Goal: Complete application form

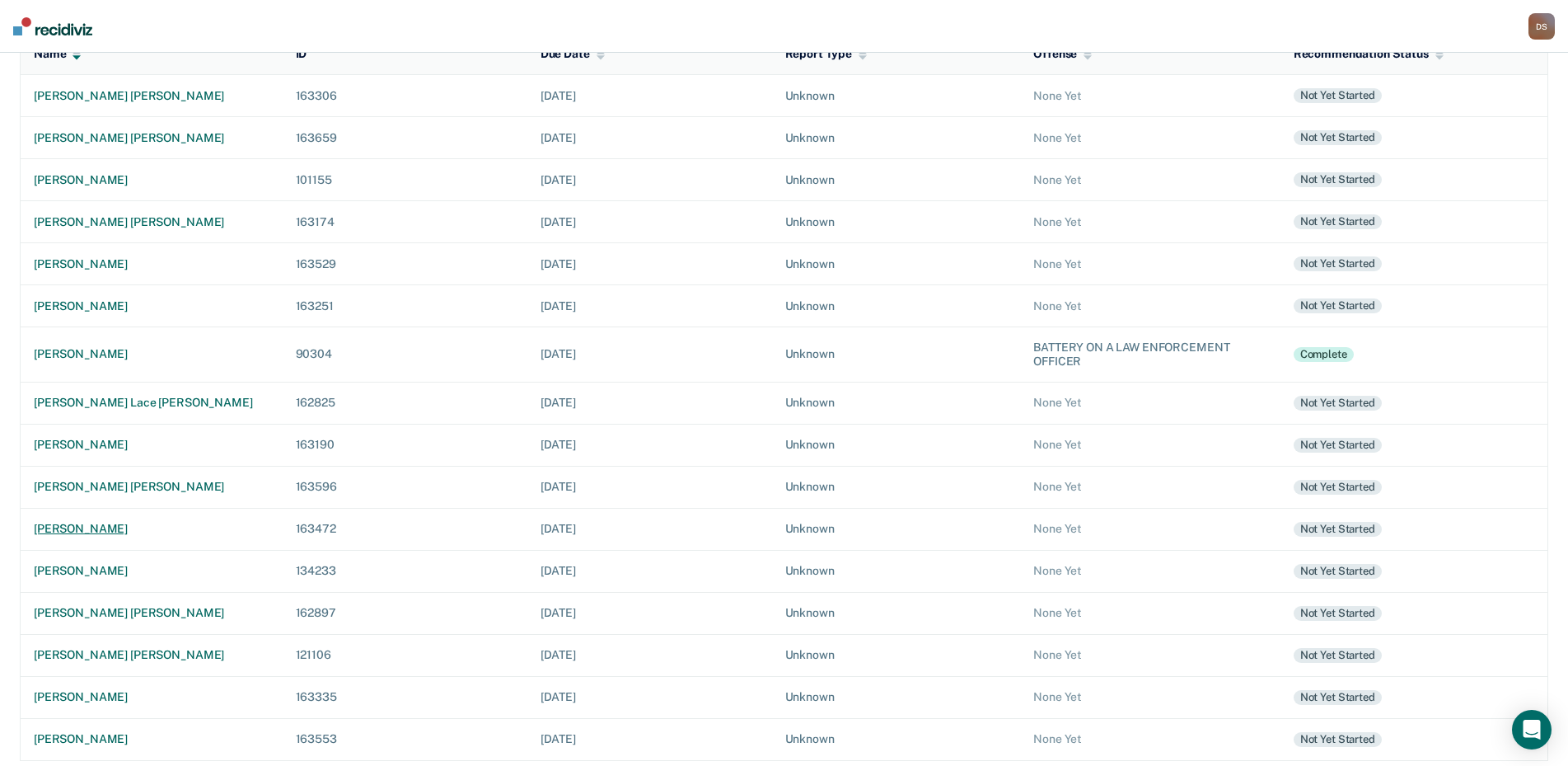
scroll to position [208, 0]
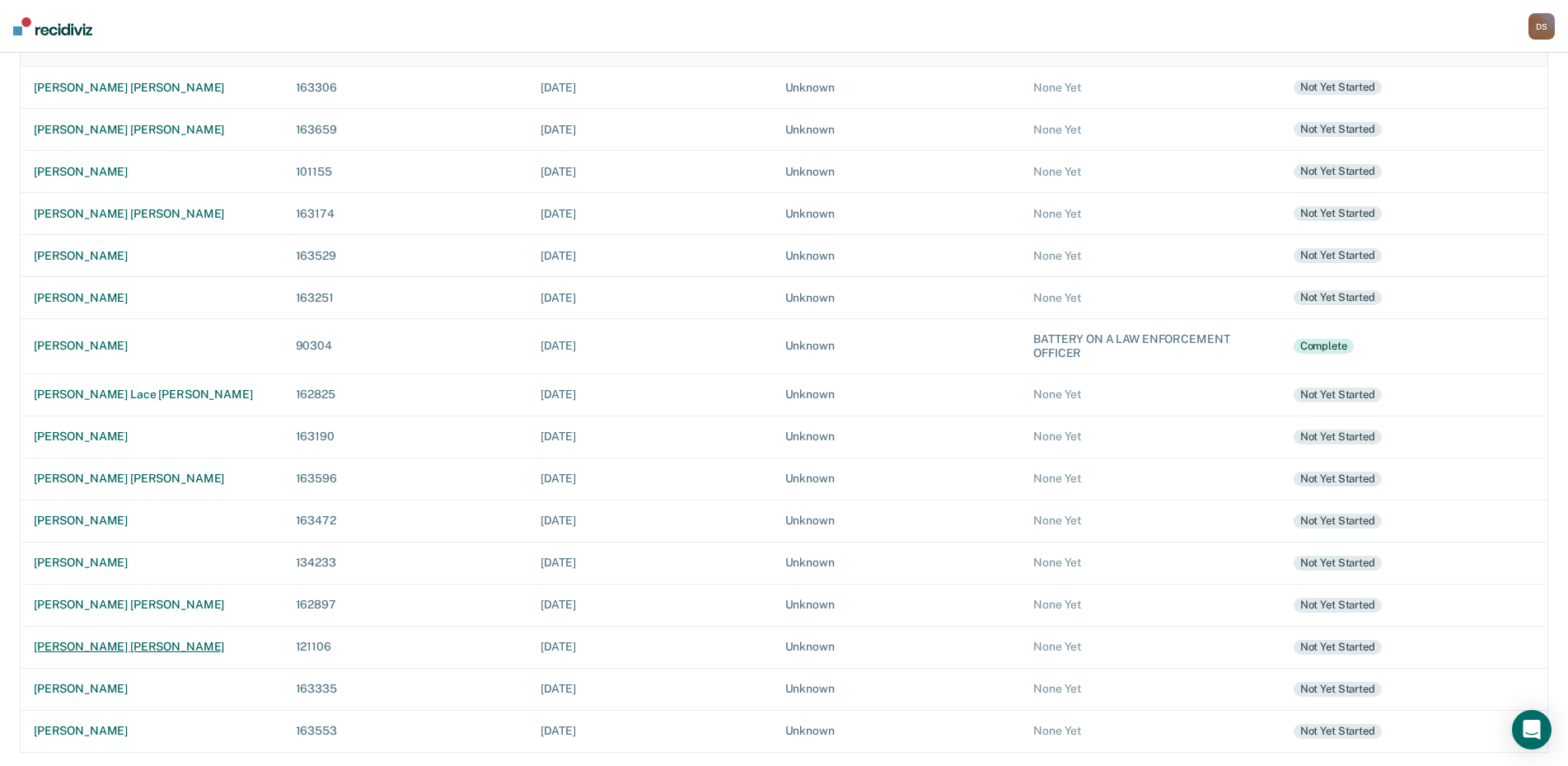
click at [97, 642] on div "shania michelle truitt" at bounding box center [152, 646] width 236 height 14
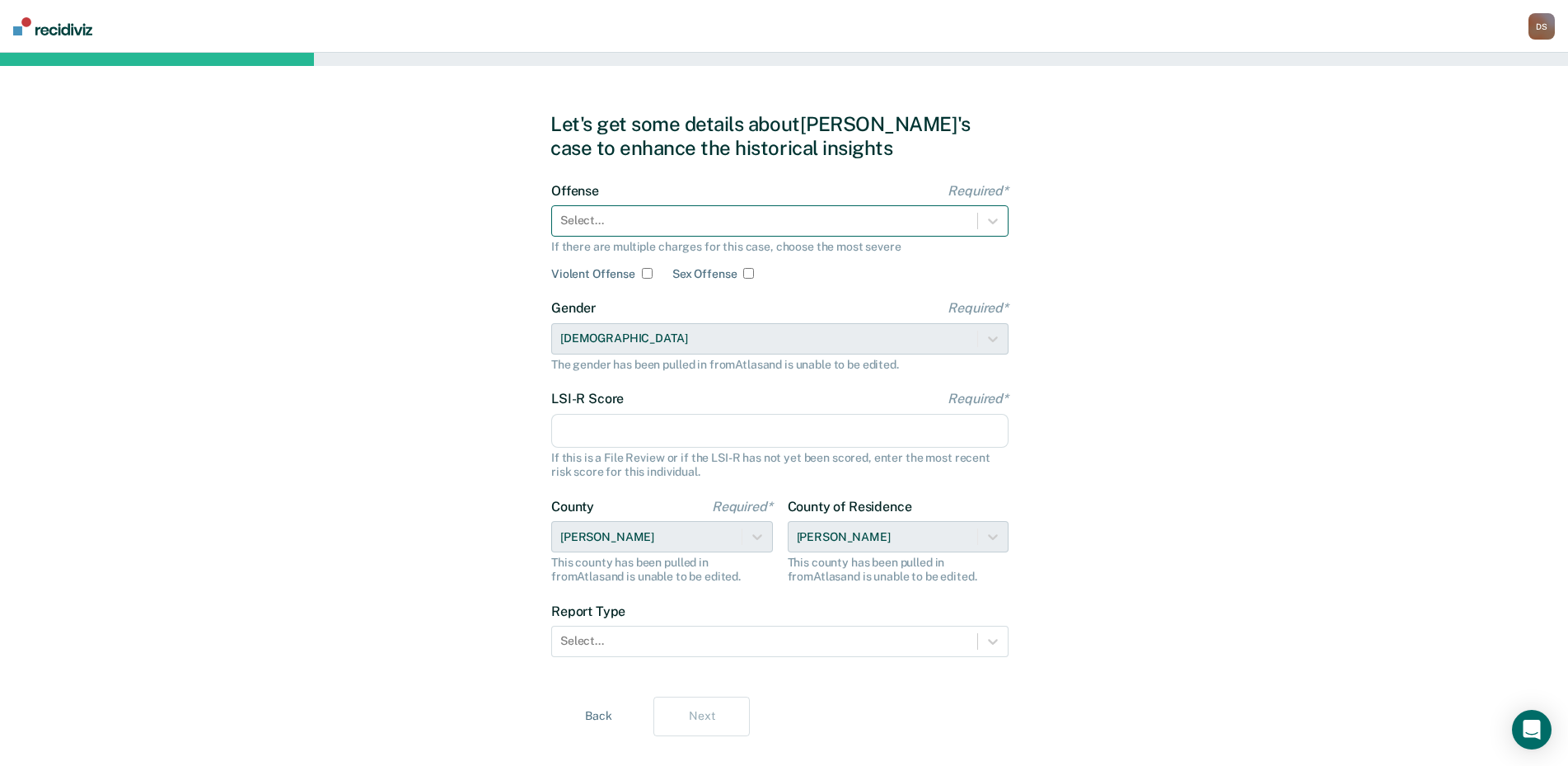
click at [623, 214] on div at bounding box center [765, 220] width 409 height 17
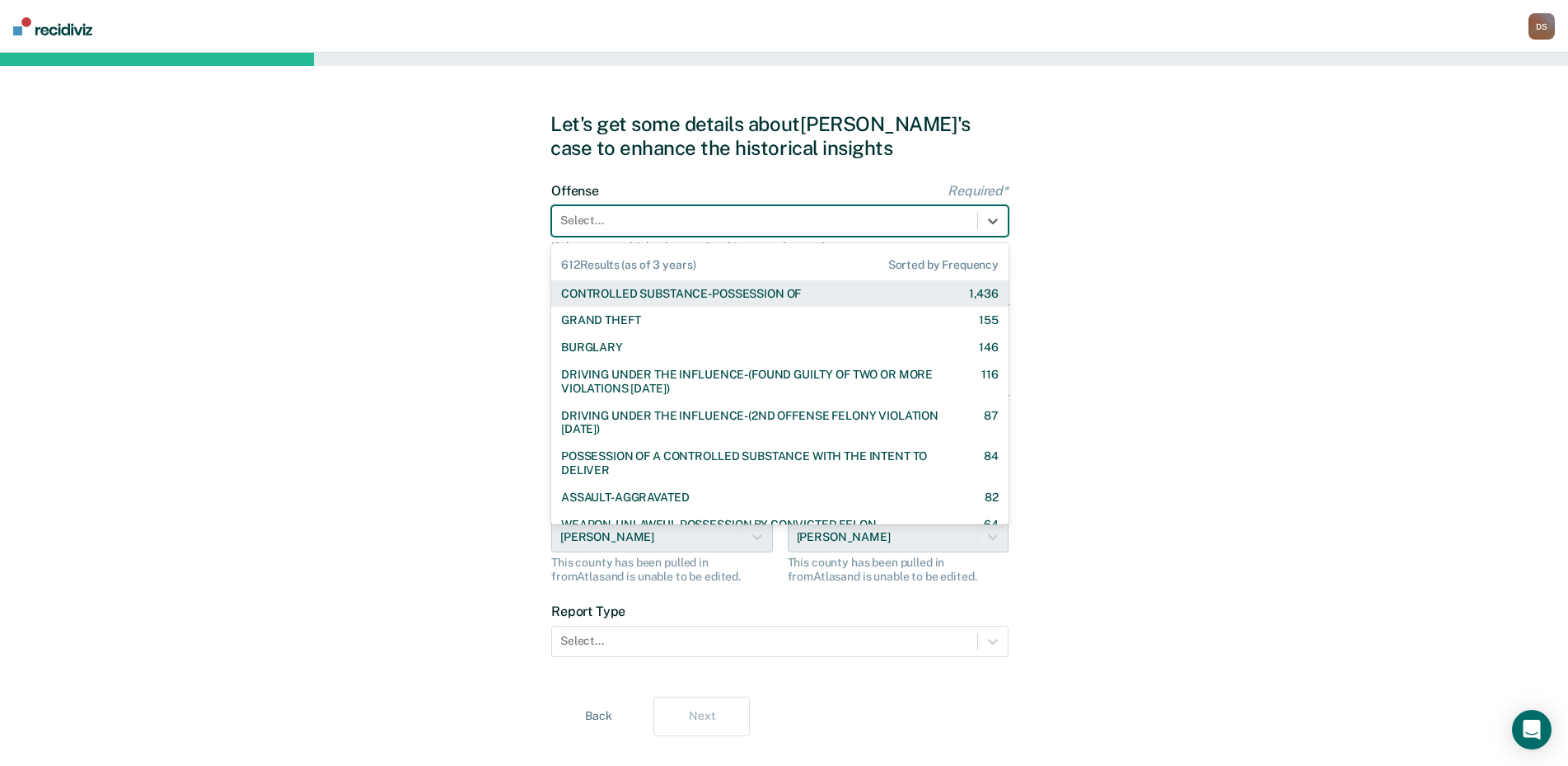
click at [659, 292] on div "CONTROLLED SUBSTANCE-POSSESSION OF" at bounding box center [681, 294] width 239 height 14
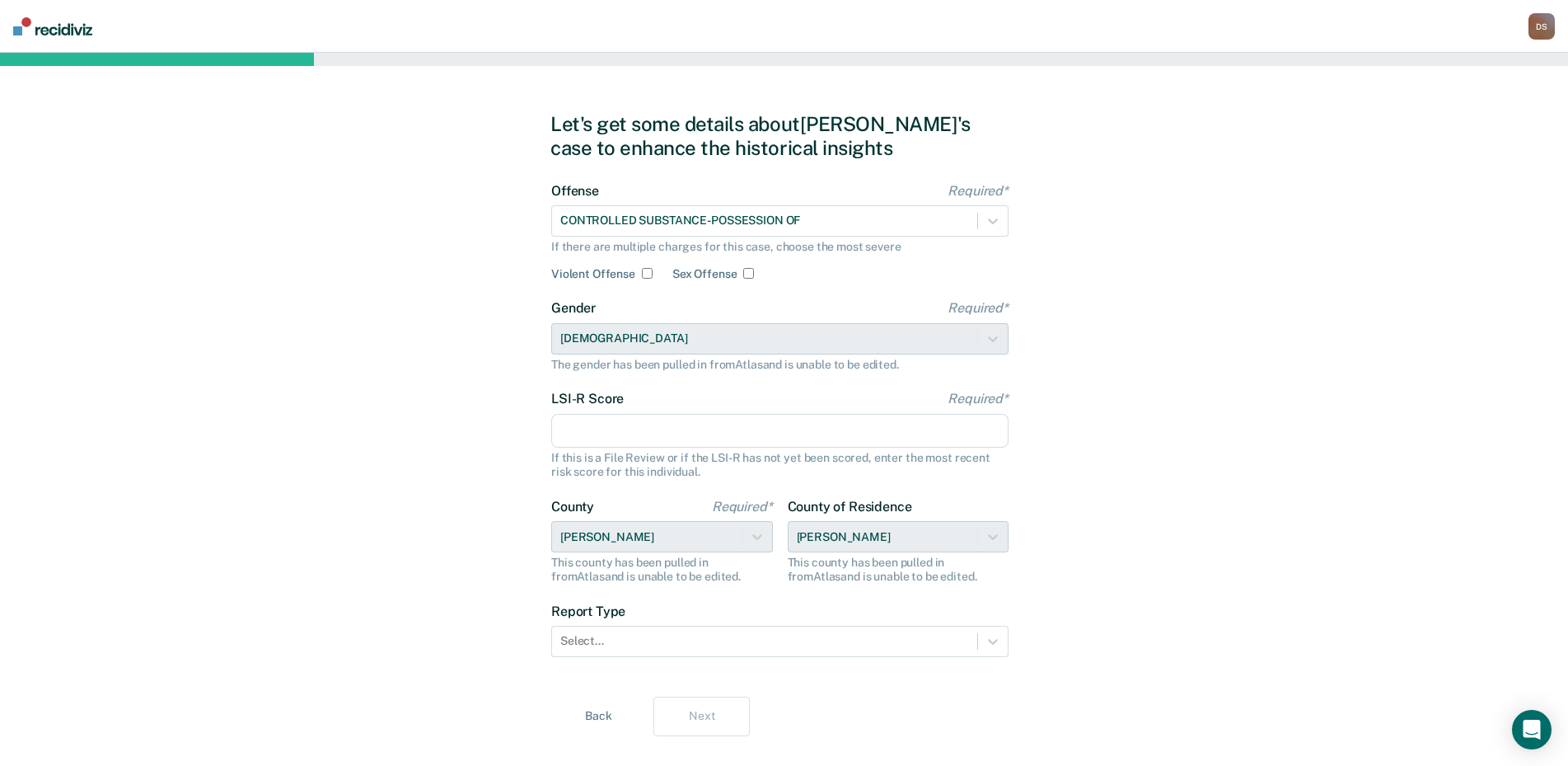
click at [585, 437] on input "LSI-R Score Required*" at bounding box center [779, 431] width 457 height 34
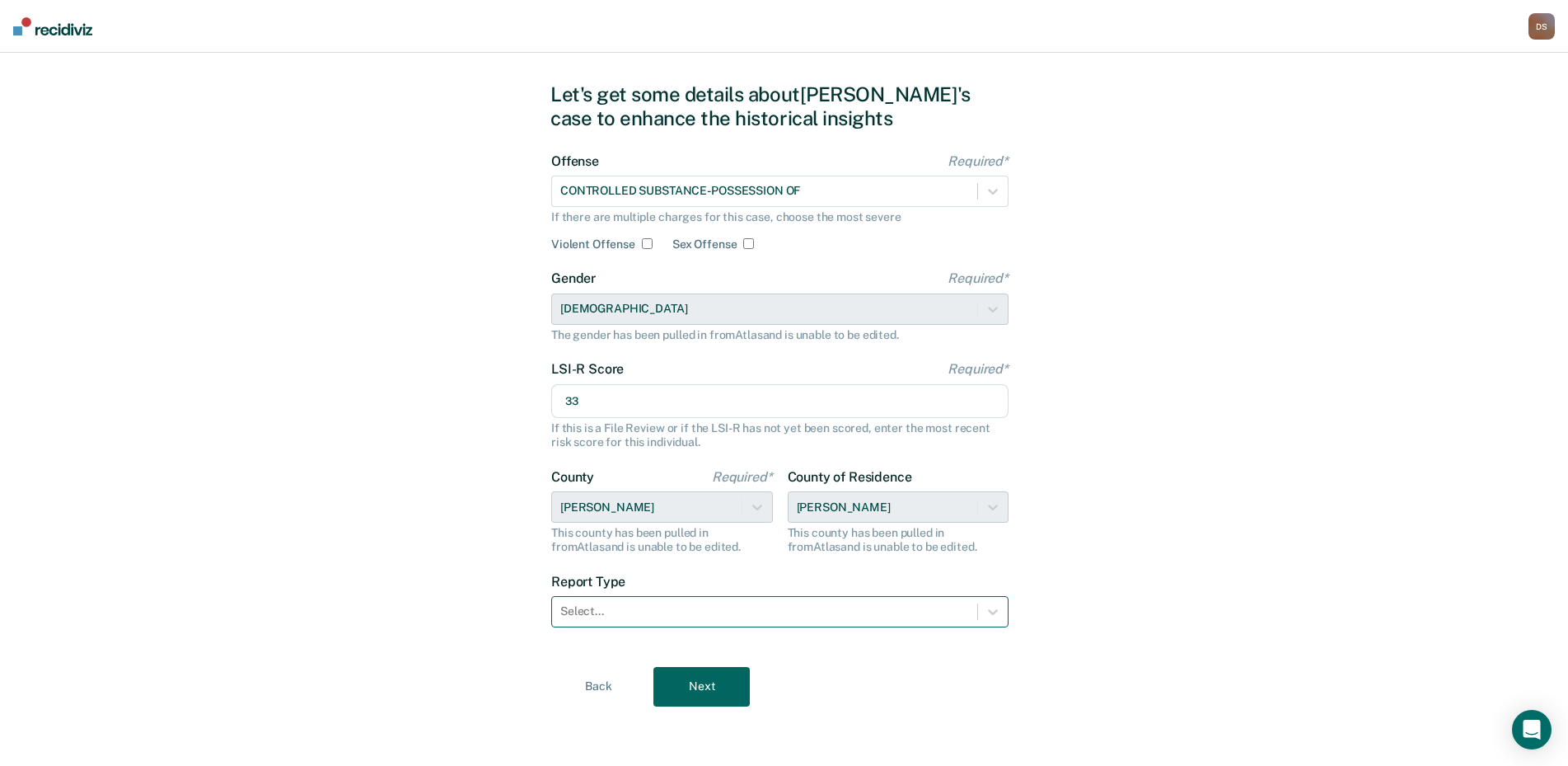
type input "33"
click at [650, 616] on div at bounding box center [765, 611] width 409 height 17
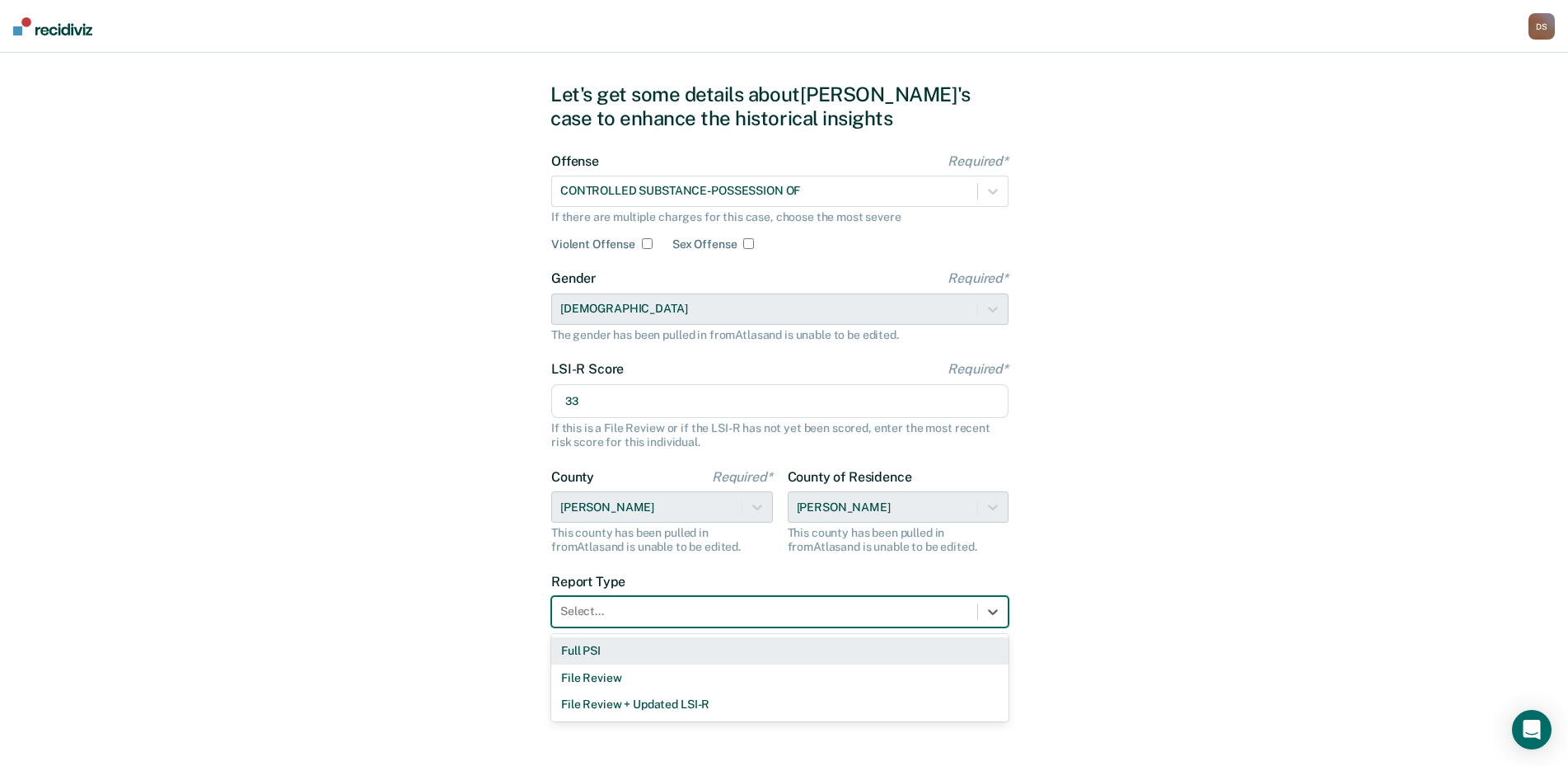
click at [661, 656] on div "Full PSI" at bounding box center [779, 650] width 457 height 28
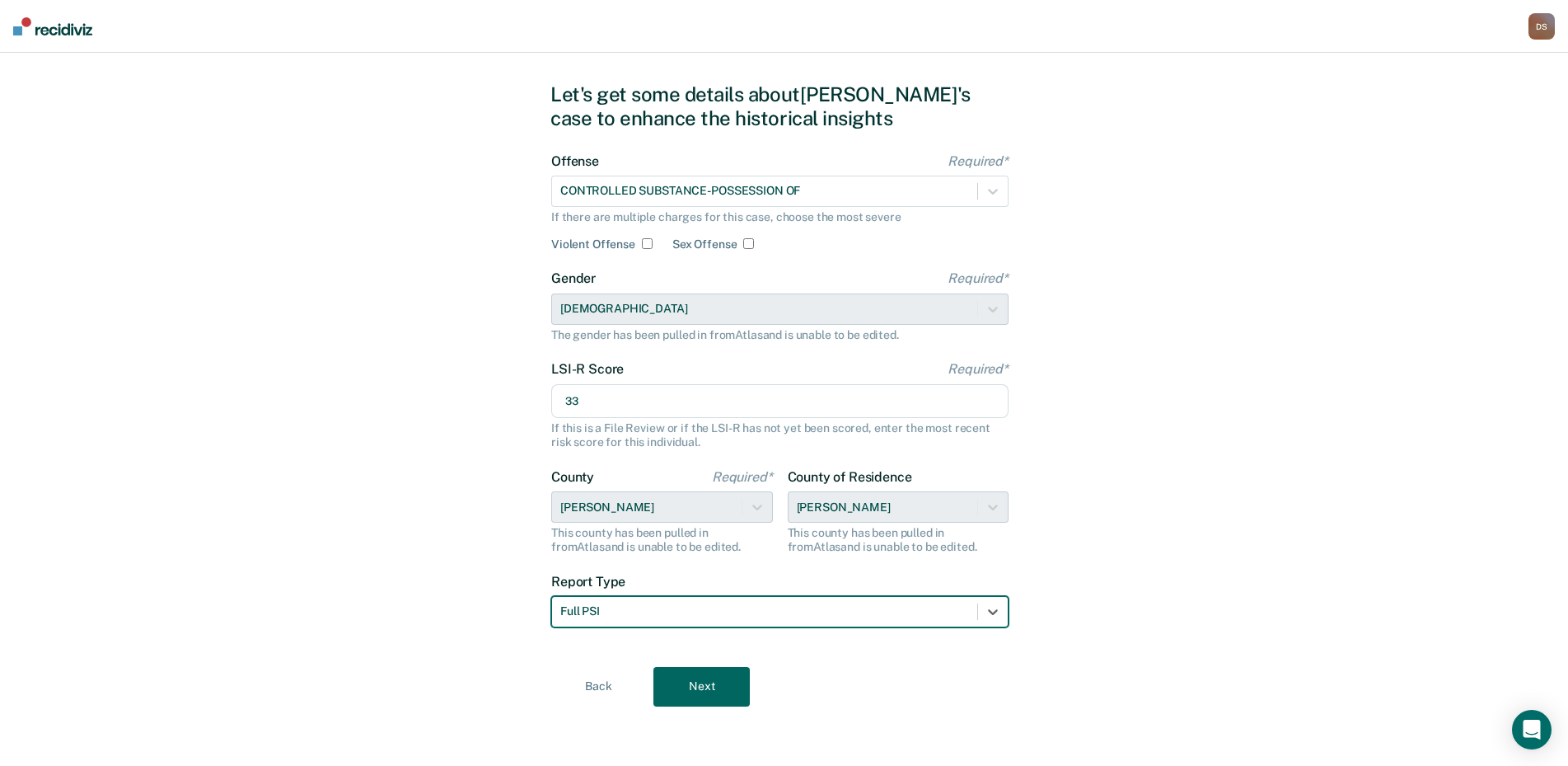
click at [717, 690] on button "Next" at bounding box center [701, 686] width 96 height 40
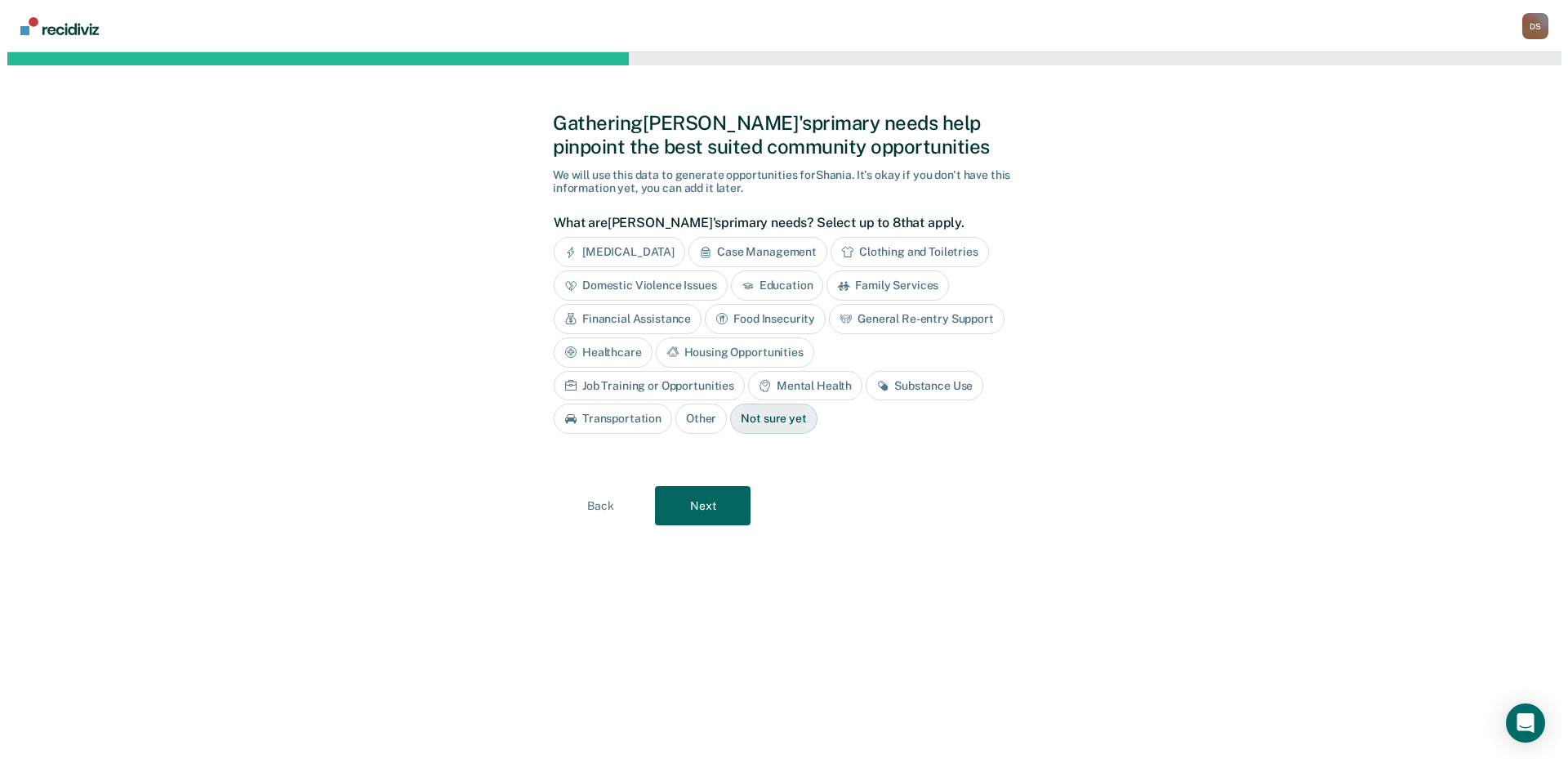
scroll to position [0, 0]
click at [768, 319] on div "Food Insecurity" at bounding box center [765, 319] width 121 height 30
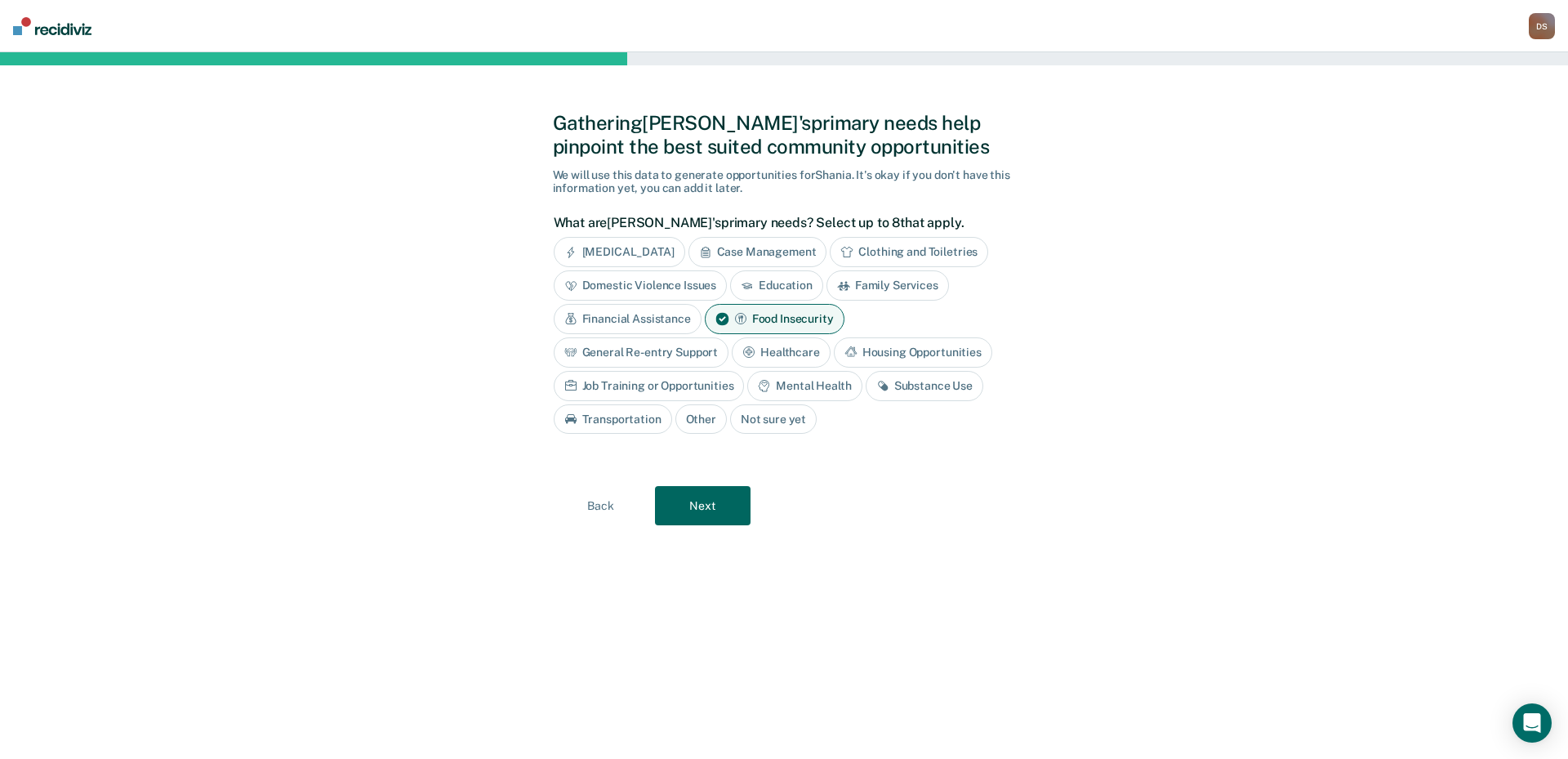
click at [784, 353] on div "Healthcare" at bounding box center [781, 352] width 99 height 30
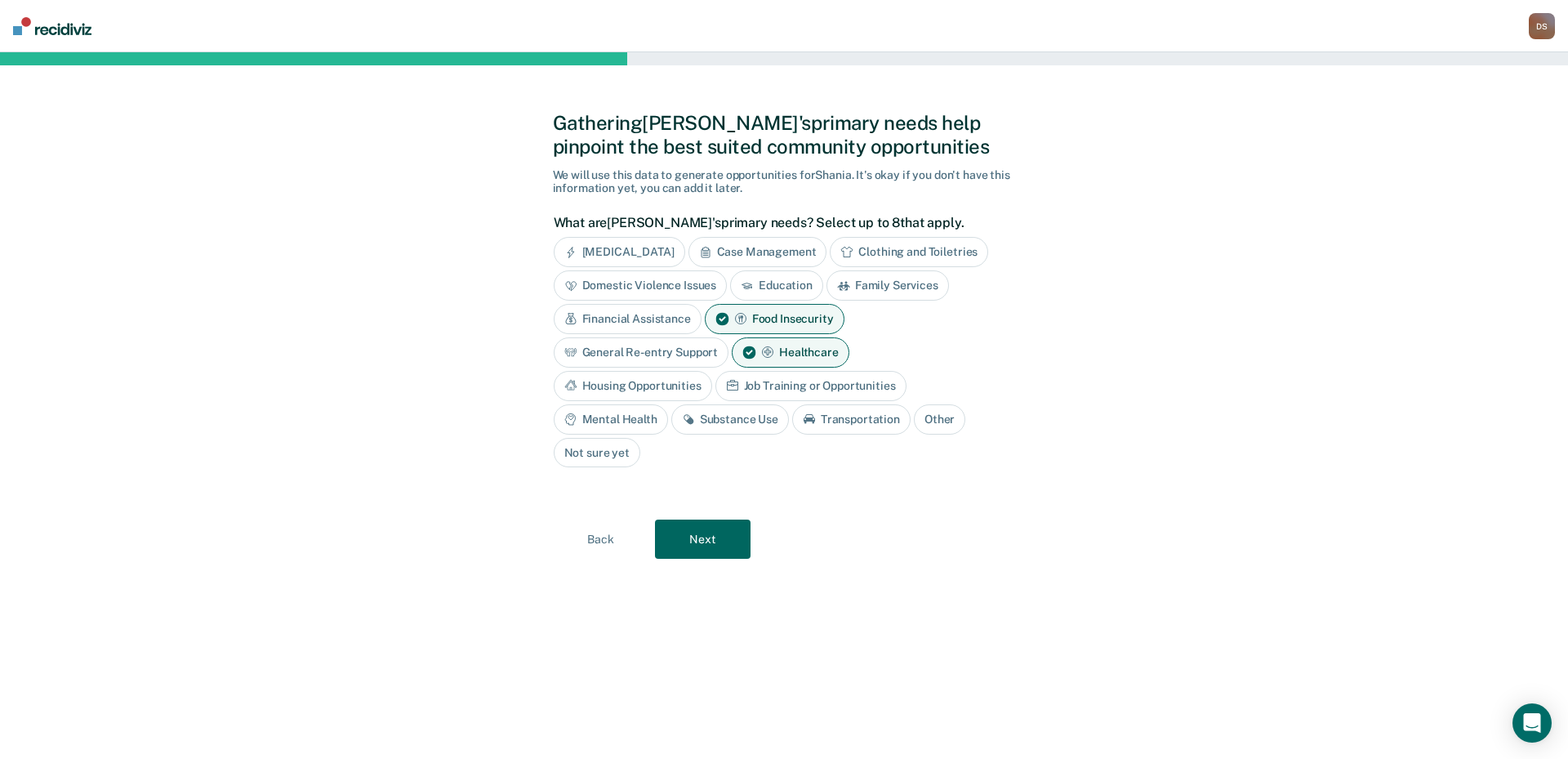
click at [756, 421] on div "Substance Use" at bounding box center [730, 419] width 118 height 30
click at [606, 415] on div "Mental Health" at bounding box center [610, 419] width 114 height 30
click at [714, 539] on button "Next" at bounding box center [702, 540] width 95 height 40
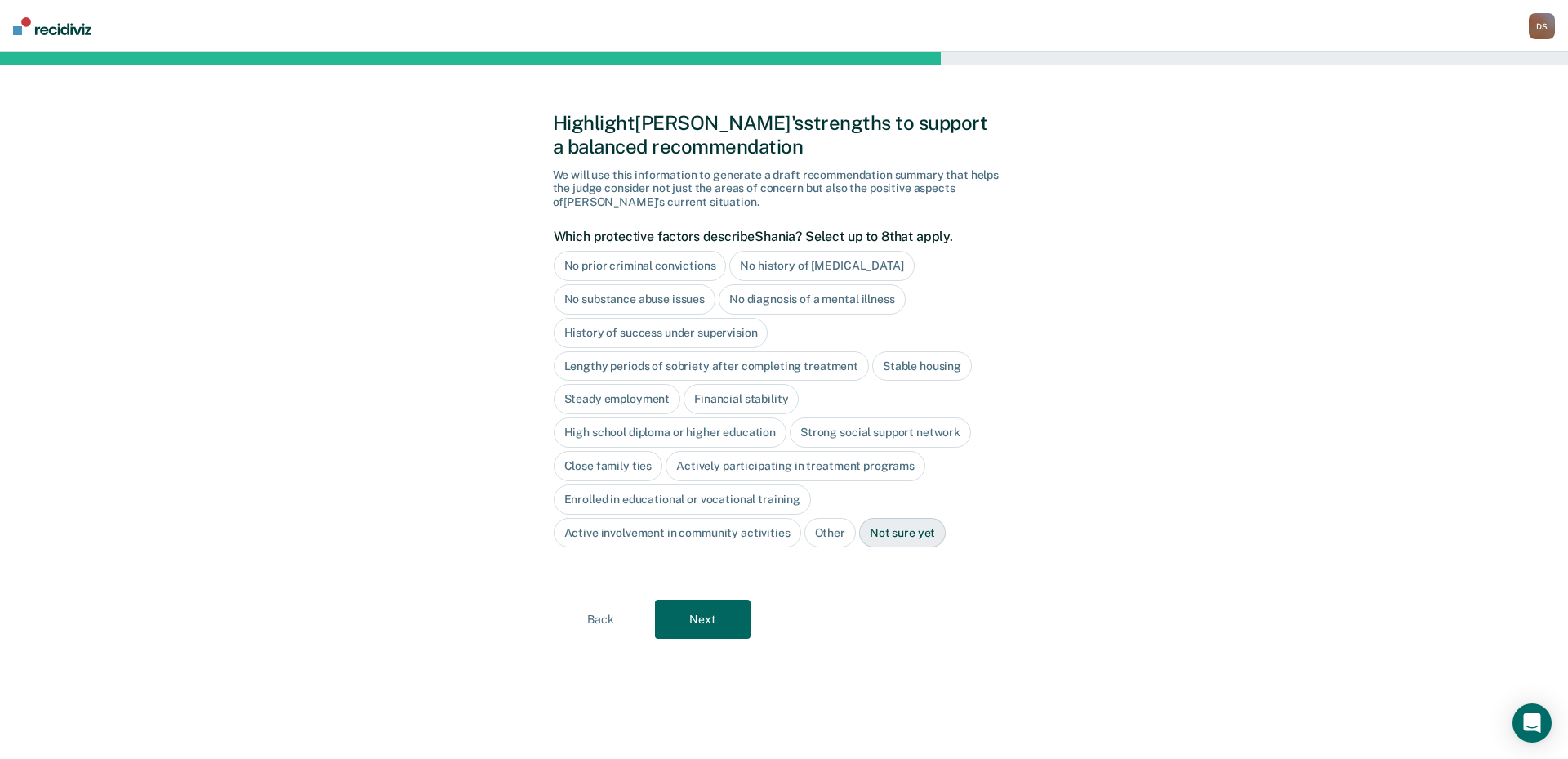
click at [773, 264] on div "No history of violent behavior" at bounding box center [821, 266] width 185 height 30
click at [648, 329] on div "History of success under supervision" at bounding box center [661, 332] width 215 height 30
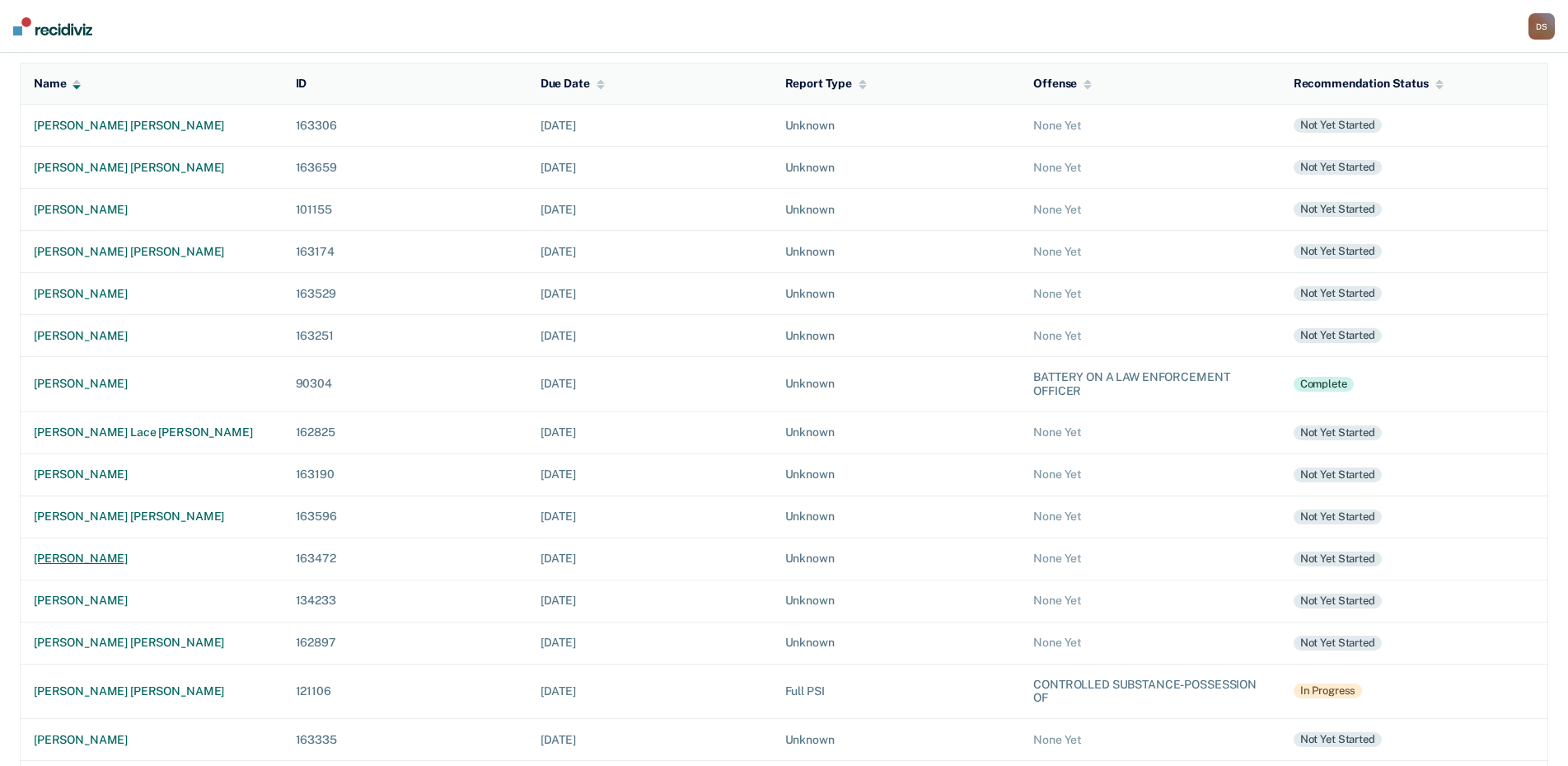
scroll to position [220, 0]
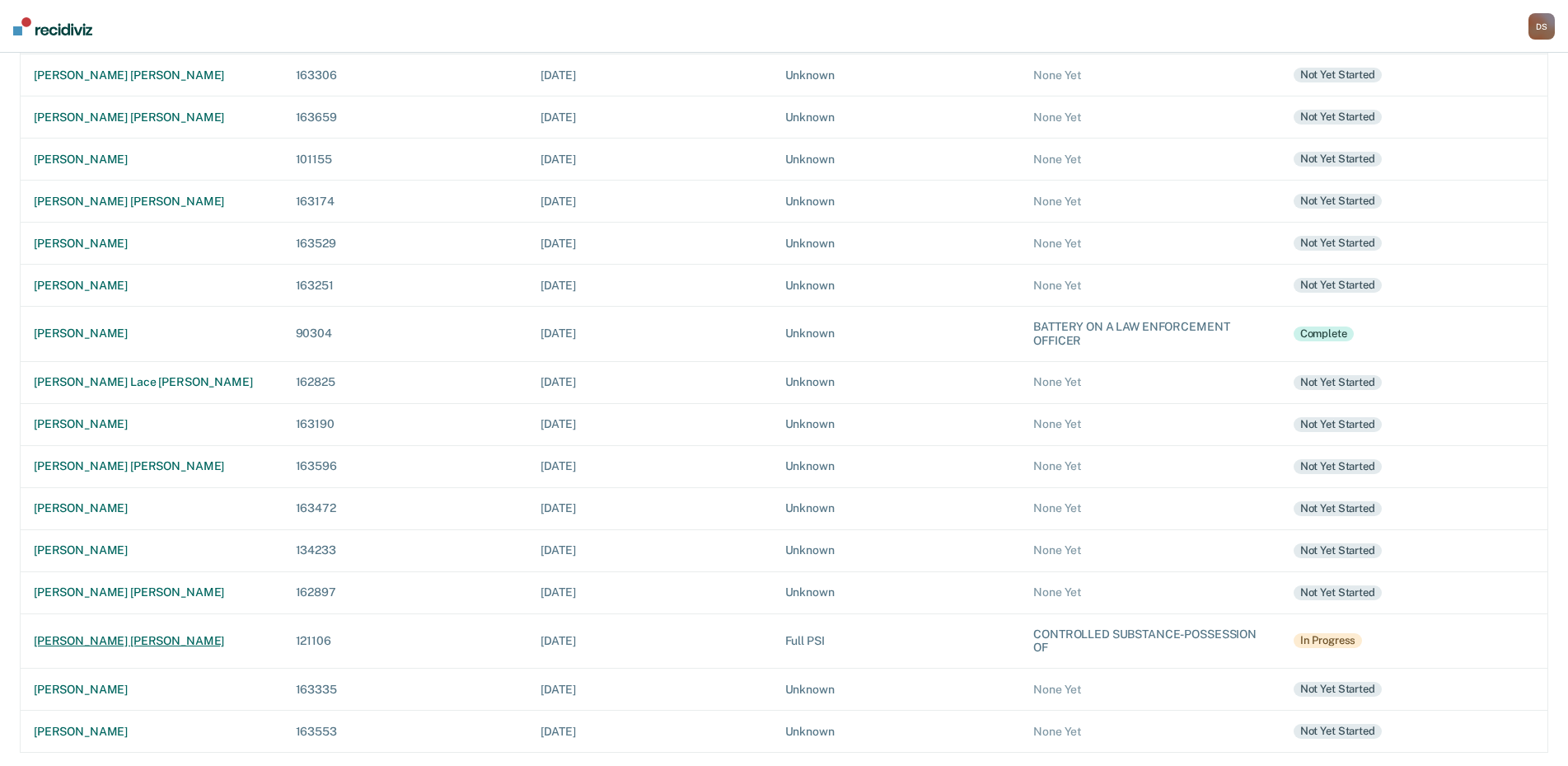
click at [105, 639] on div "shania michelle truitt" at bounding box center [152, 641] width 236 height 14
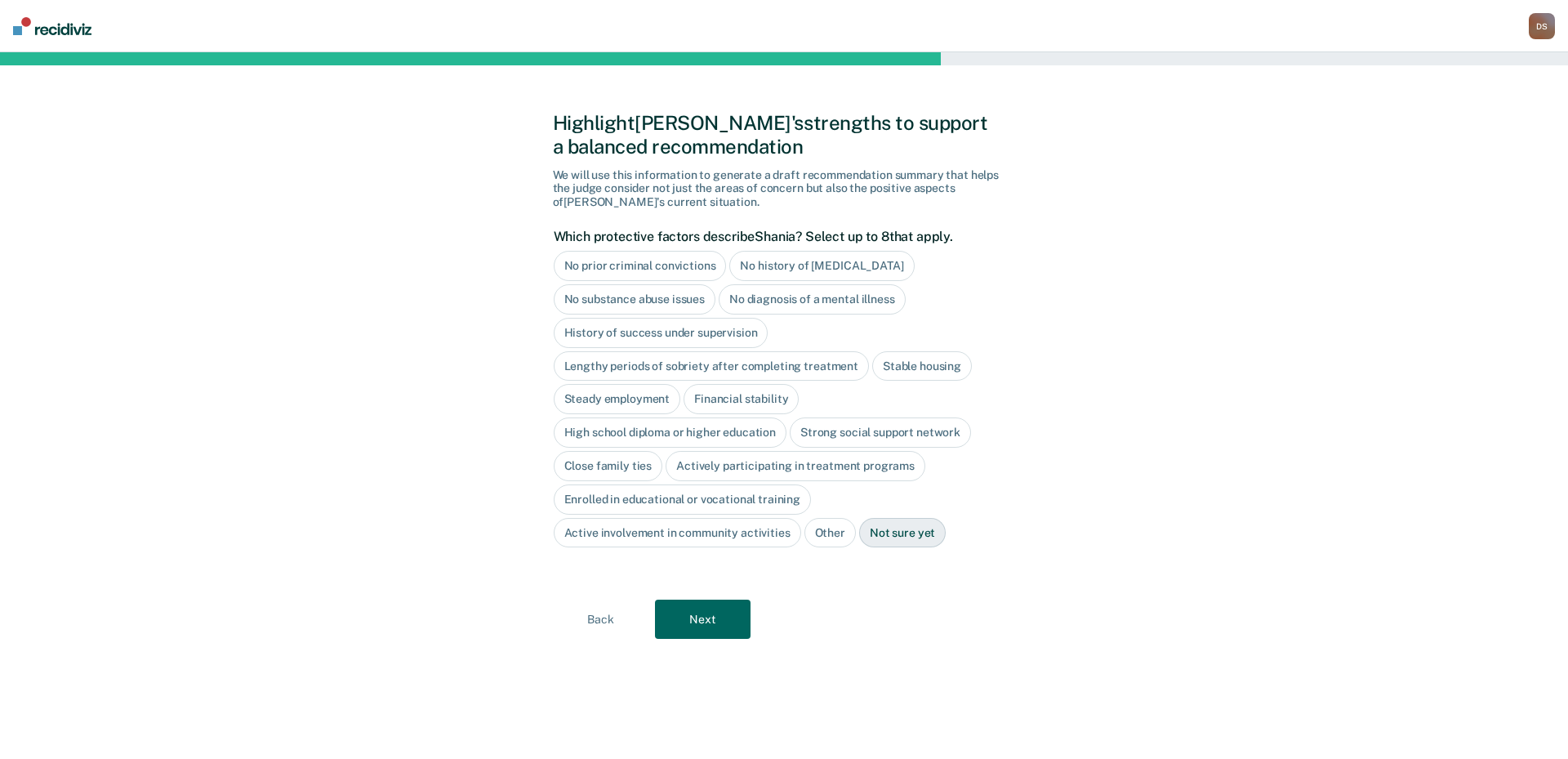
click at [785, 266] on div "No history of violent behavior" at bounding box center [821, 266] width 185 height 30
click at [671, 331] on div "History of success under supervision" at bounding box center [661, 332] width 215 height 30
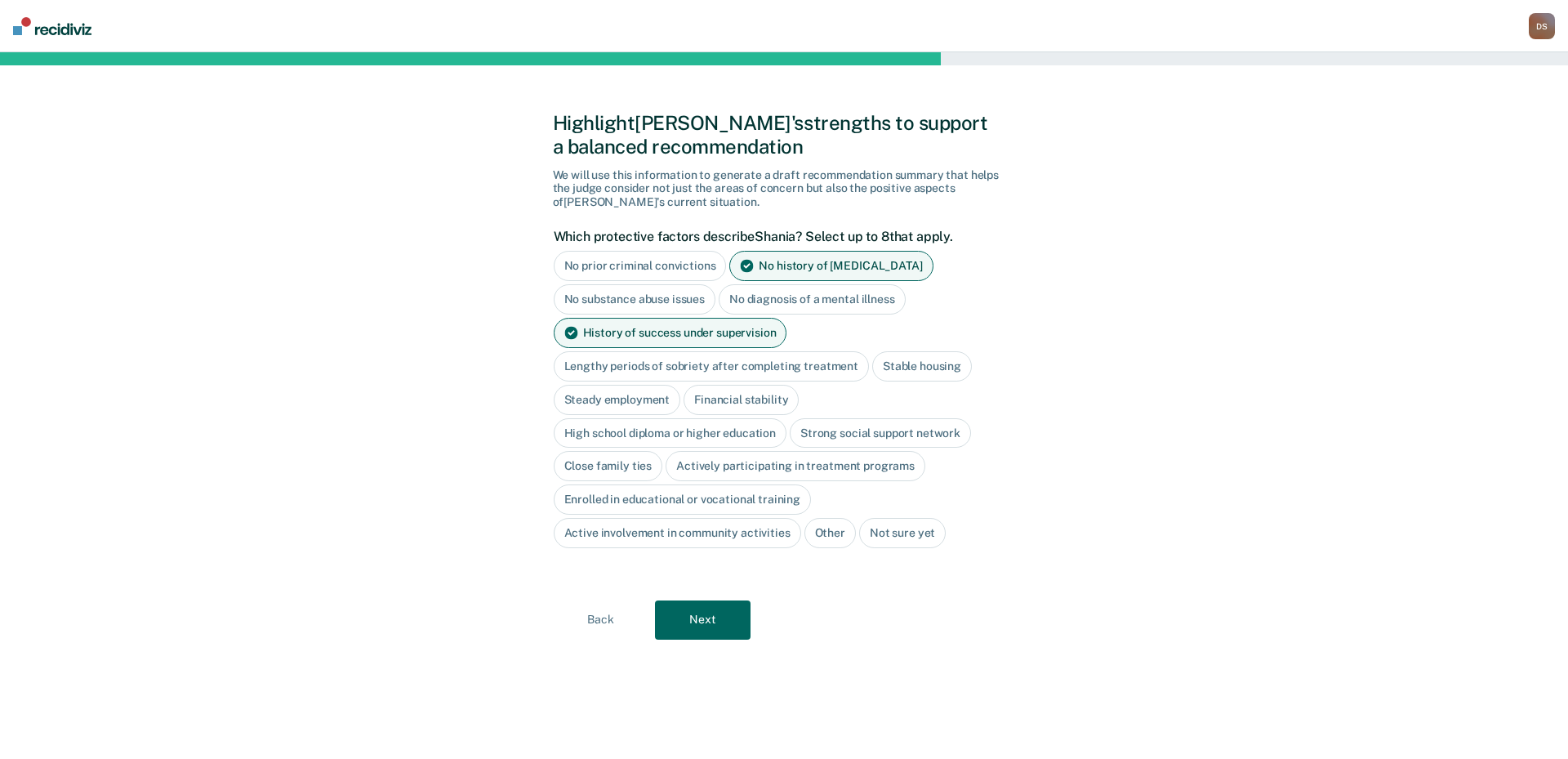
click at [685, 365] on div "Lengthy periods of sobriety after completing treatment" at bounding box center [711, 366] width 315 height 30
click at [922, 369] on div "Stable housing" at bounding box center [941, 366] width 100 height 30
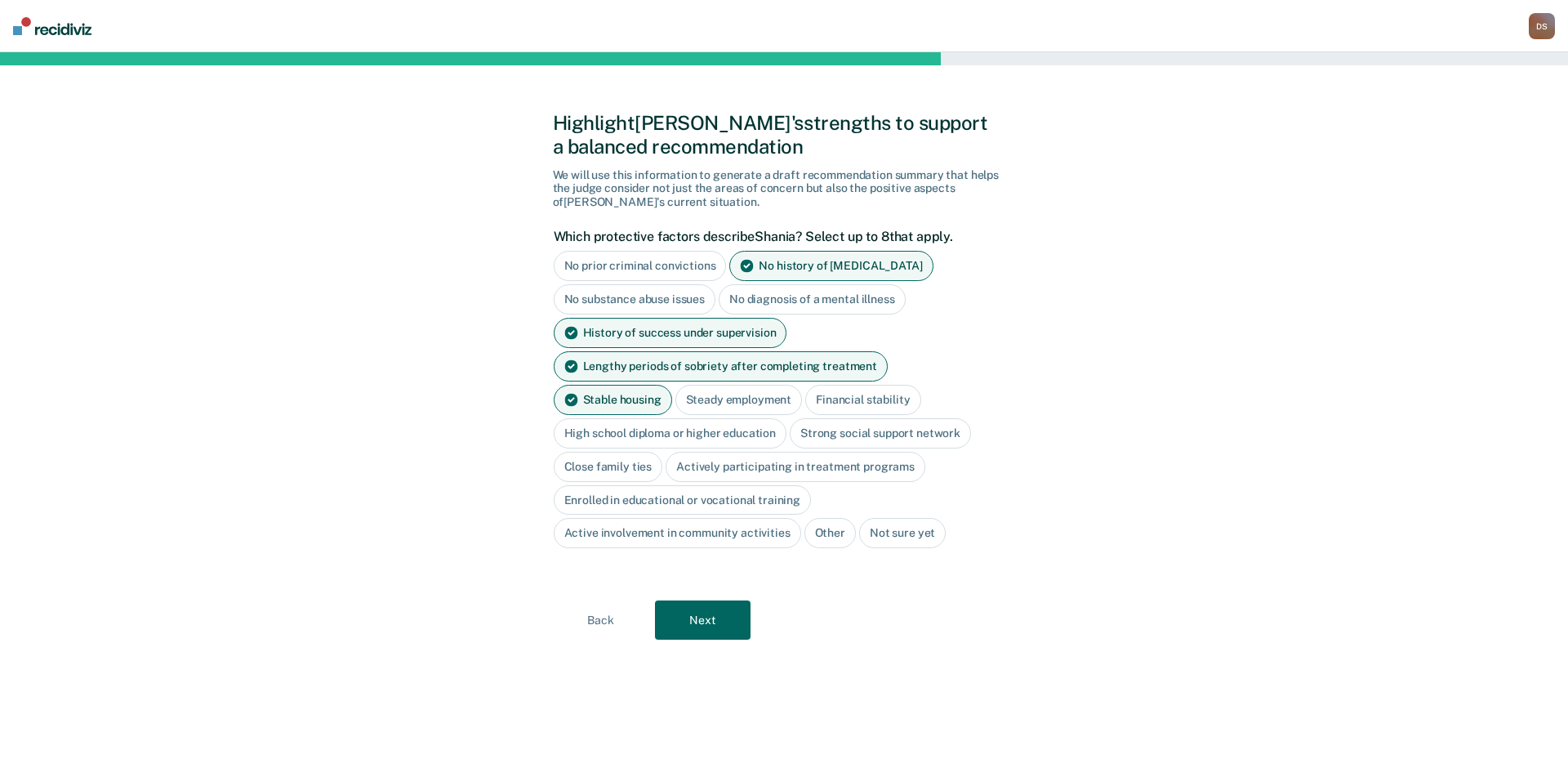
click at [714, 622] on button "Next" at bounding box center [702, 620] width 95 height 40
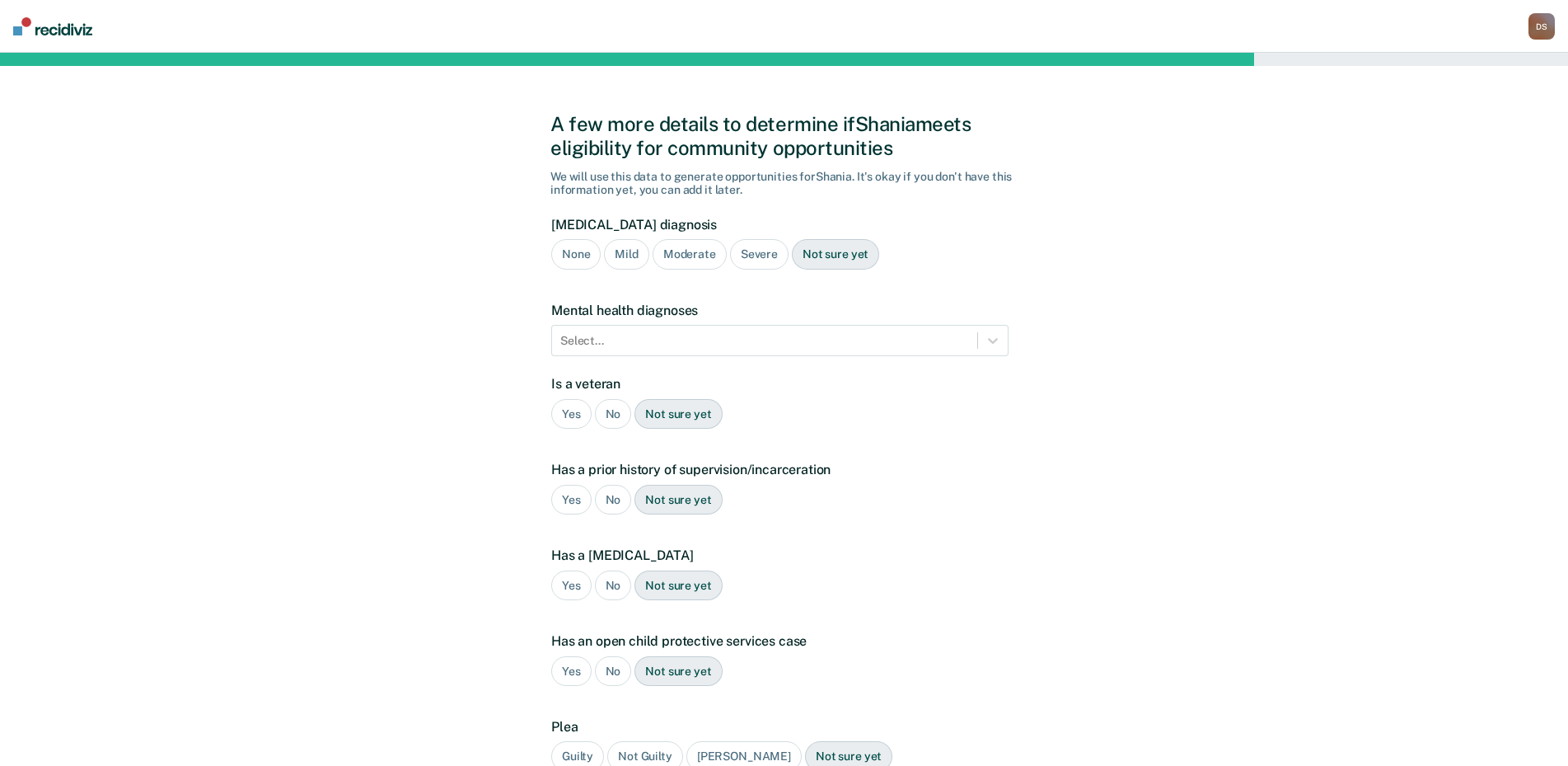
click at [691, 258] on div "Moderate" at bounding box center [690, 254] width 74 height 30
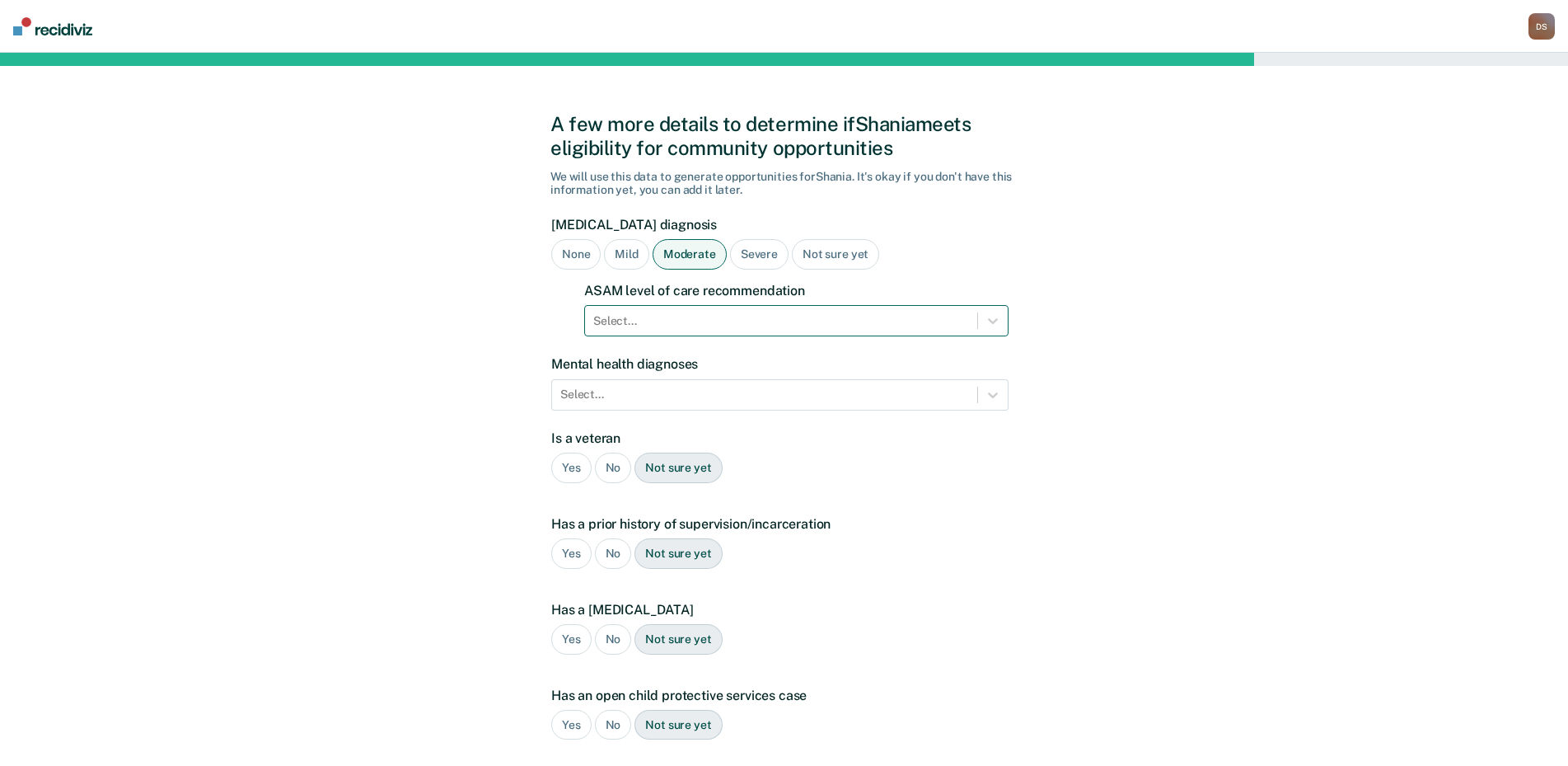
click at [624, 320] on div at bounding box center [780, 321] width 375 height 17
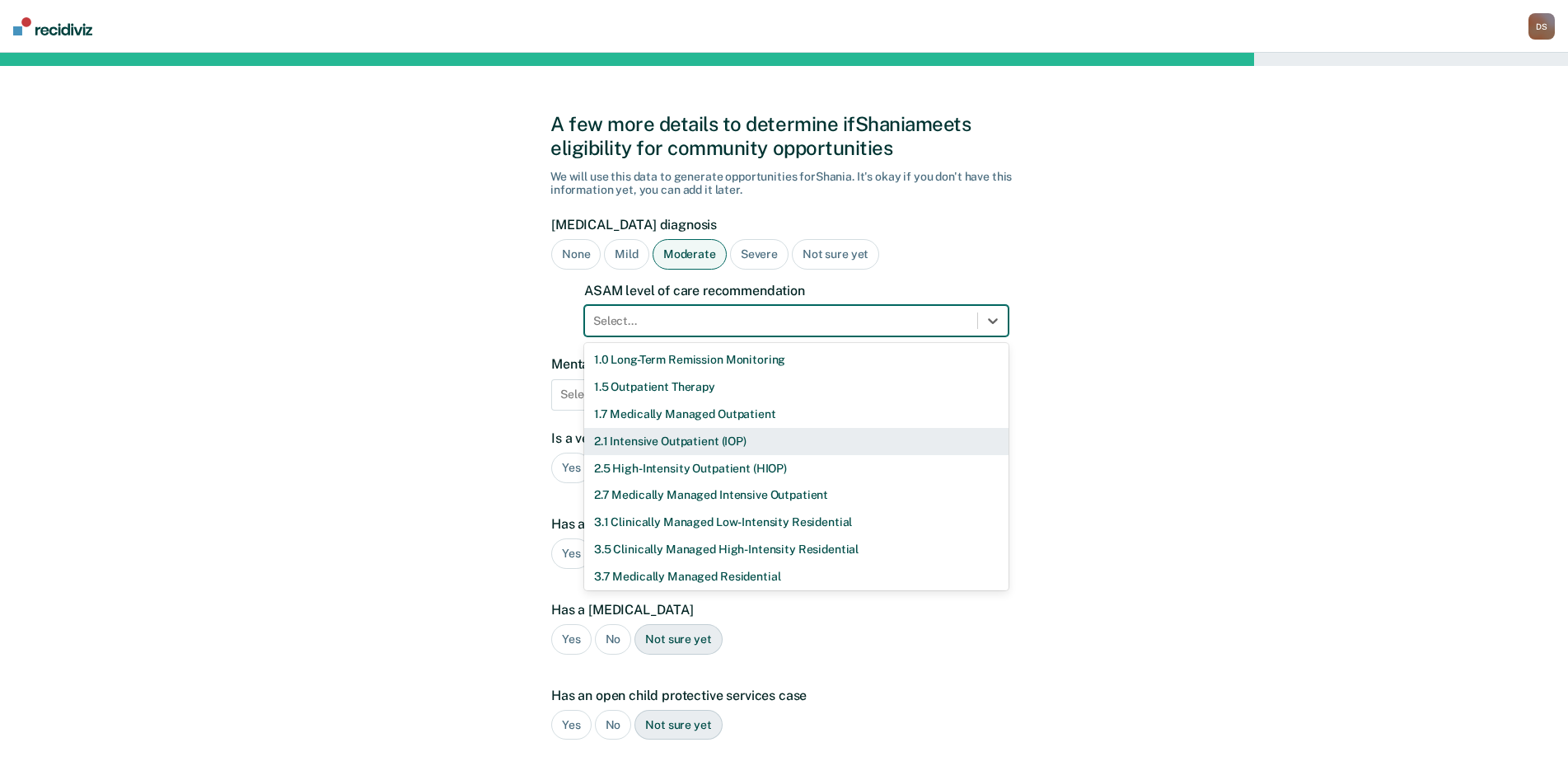
scroll to position [57, 0]
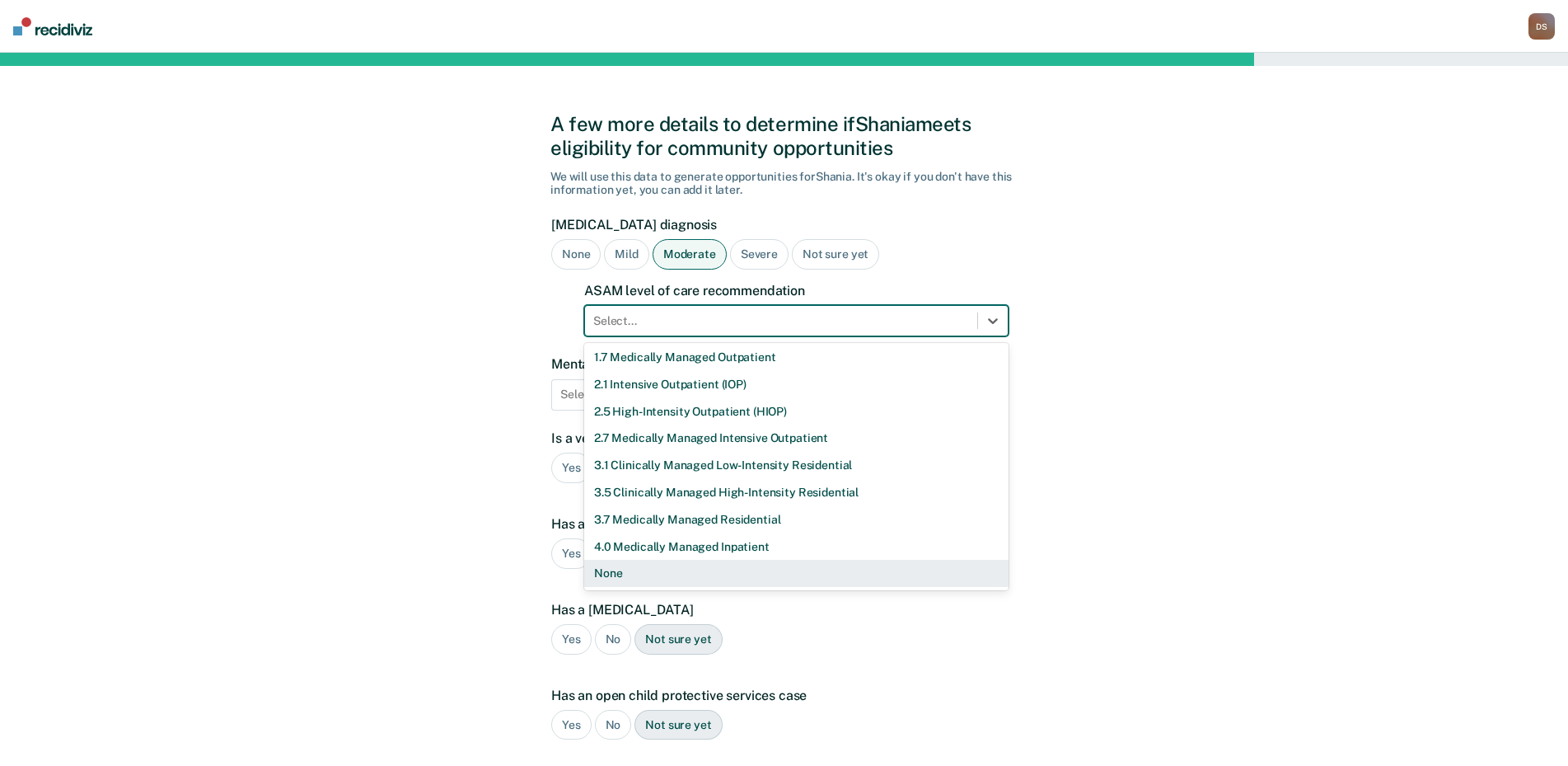
click at [635, 572] on div "None" at bounding box center [796, 573] width 425 height 28
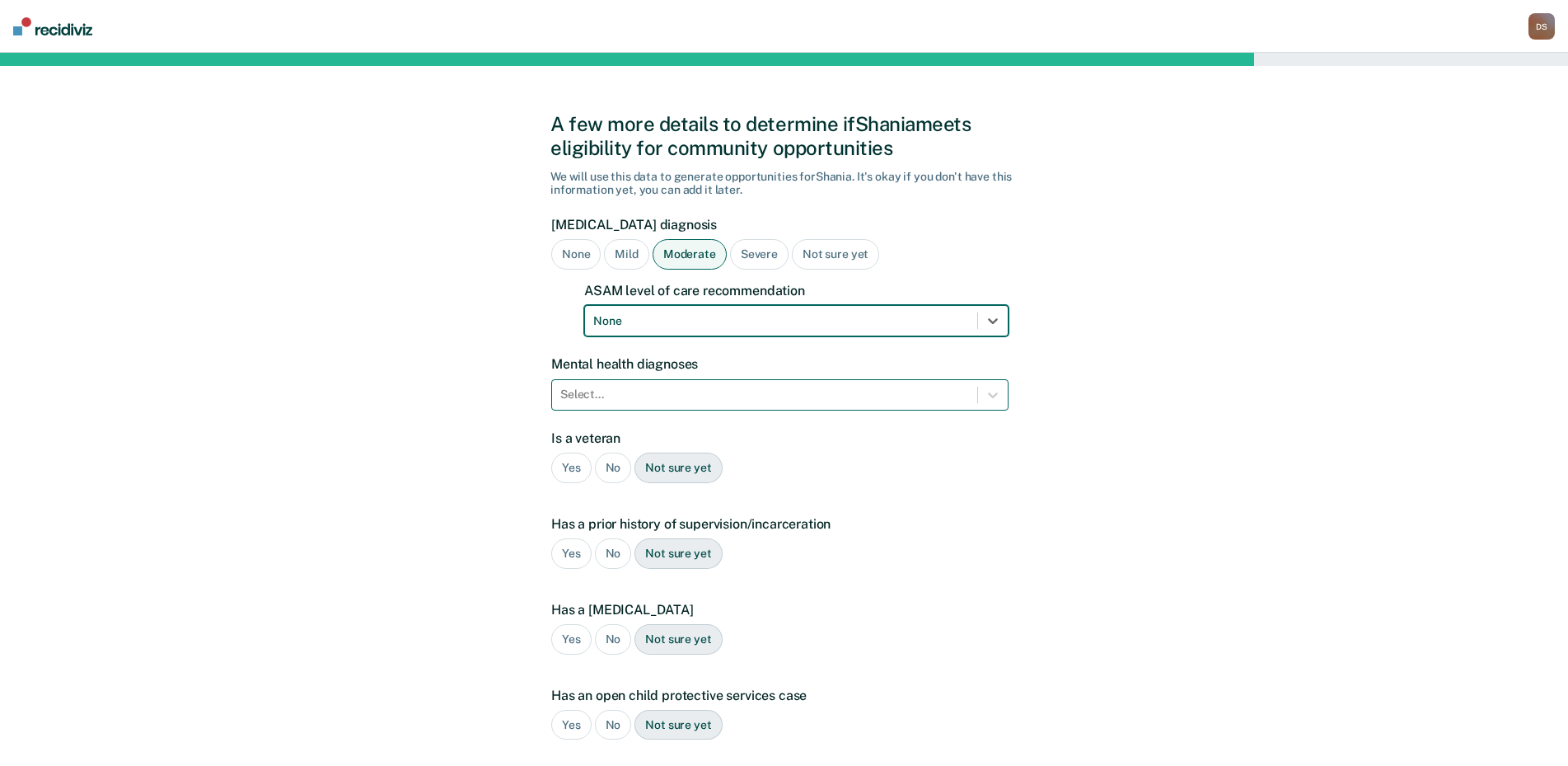
click at [617, 393] on div at bounding box center [765, 394] width 409 height 17
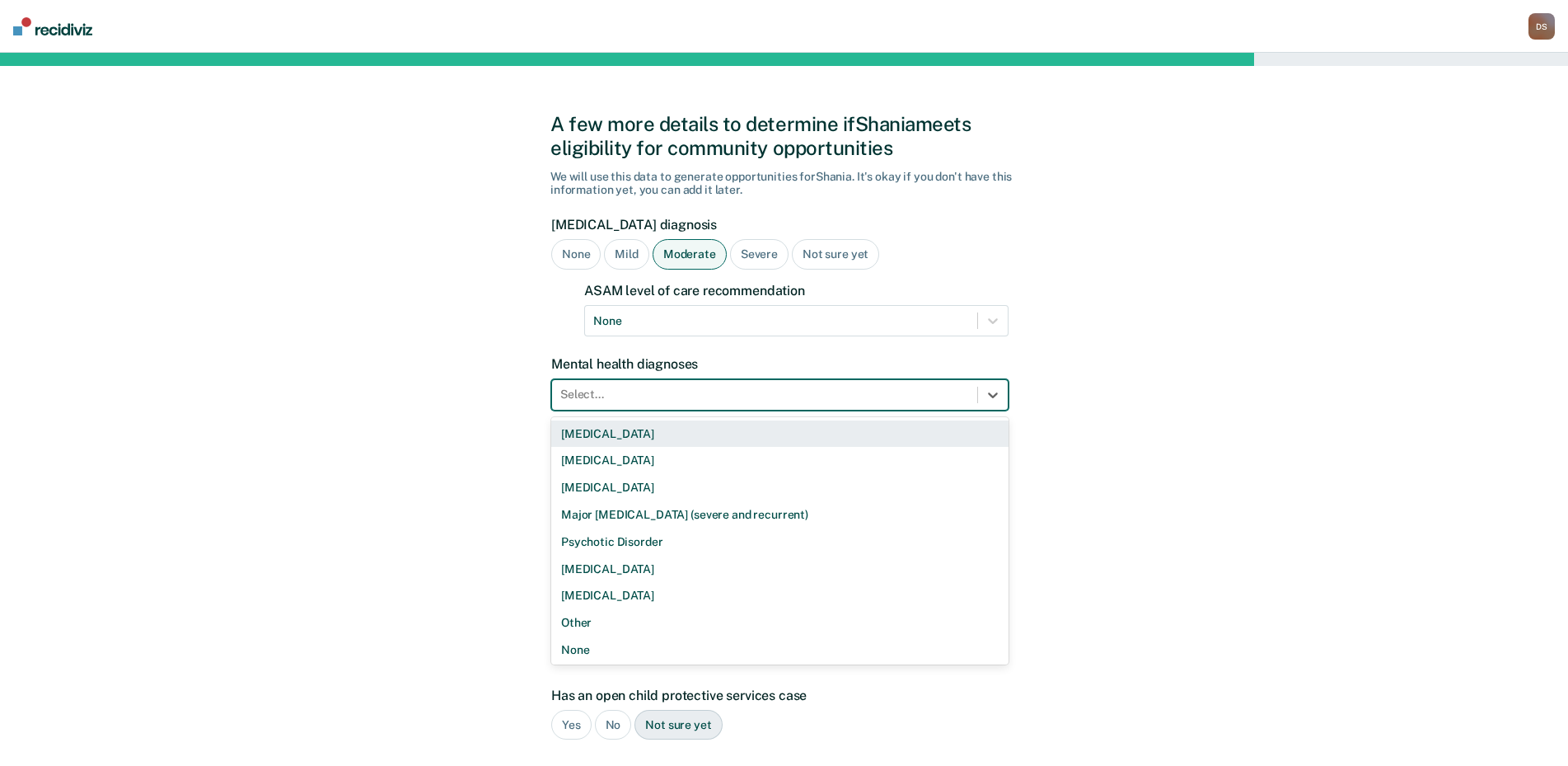
click at [623, 431] on div "Bipolar Disorder" at bounding box center [779, 433] width 457 height 28
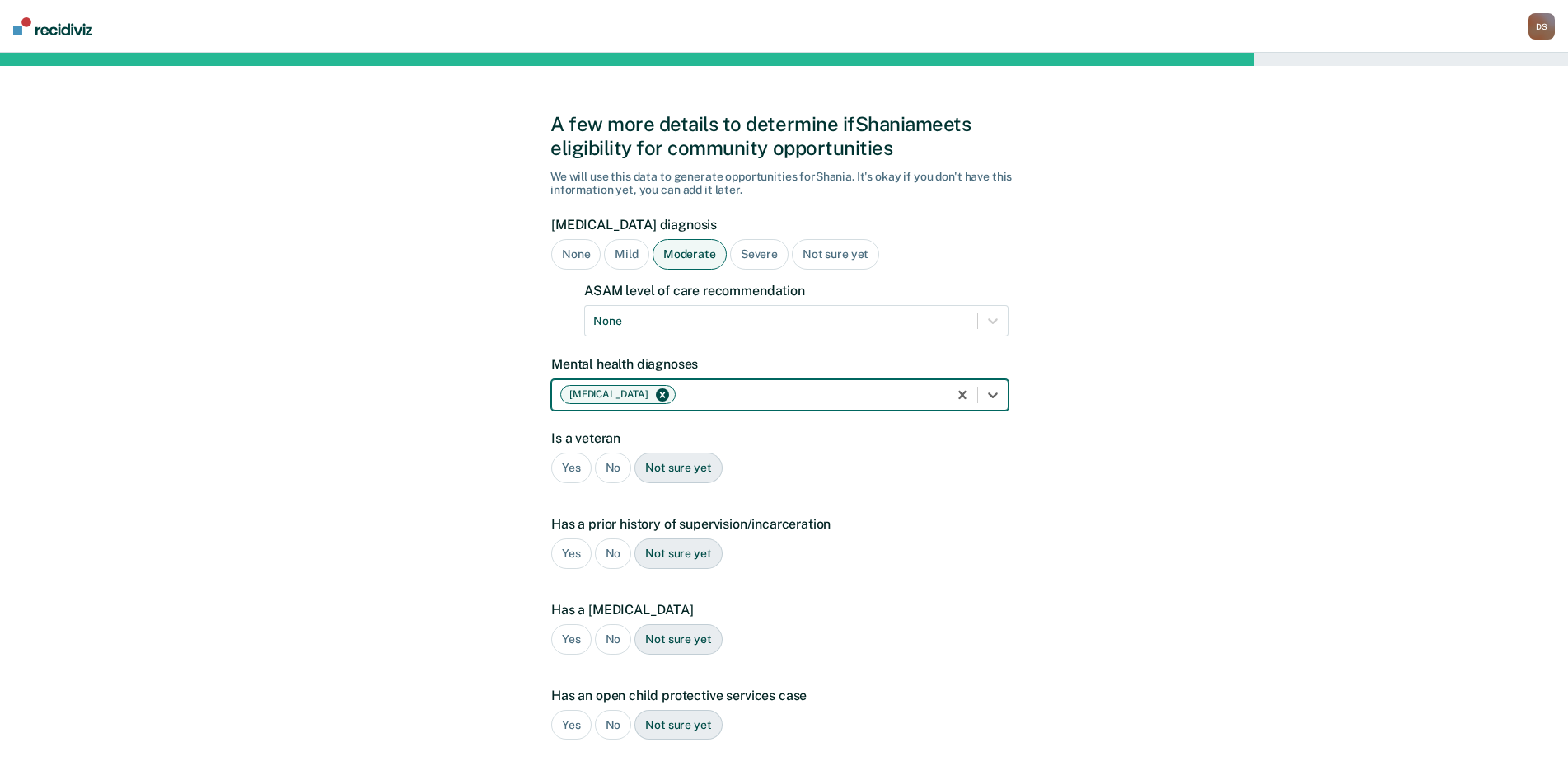
click at [611, 467] on div "No" at bounding box center [613, 468] width 37 height 30
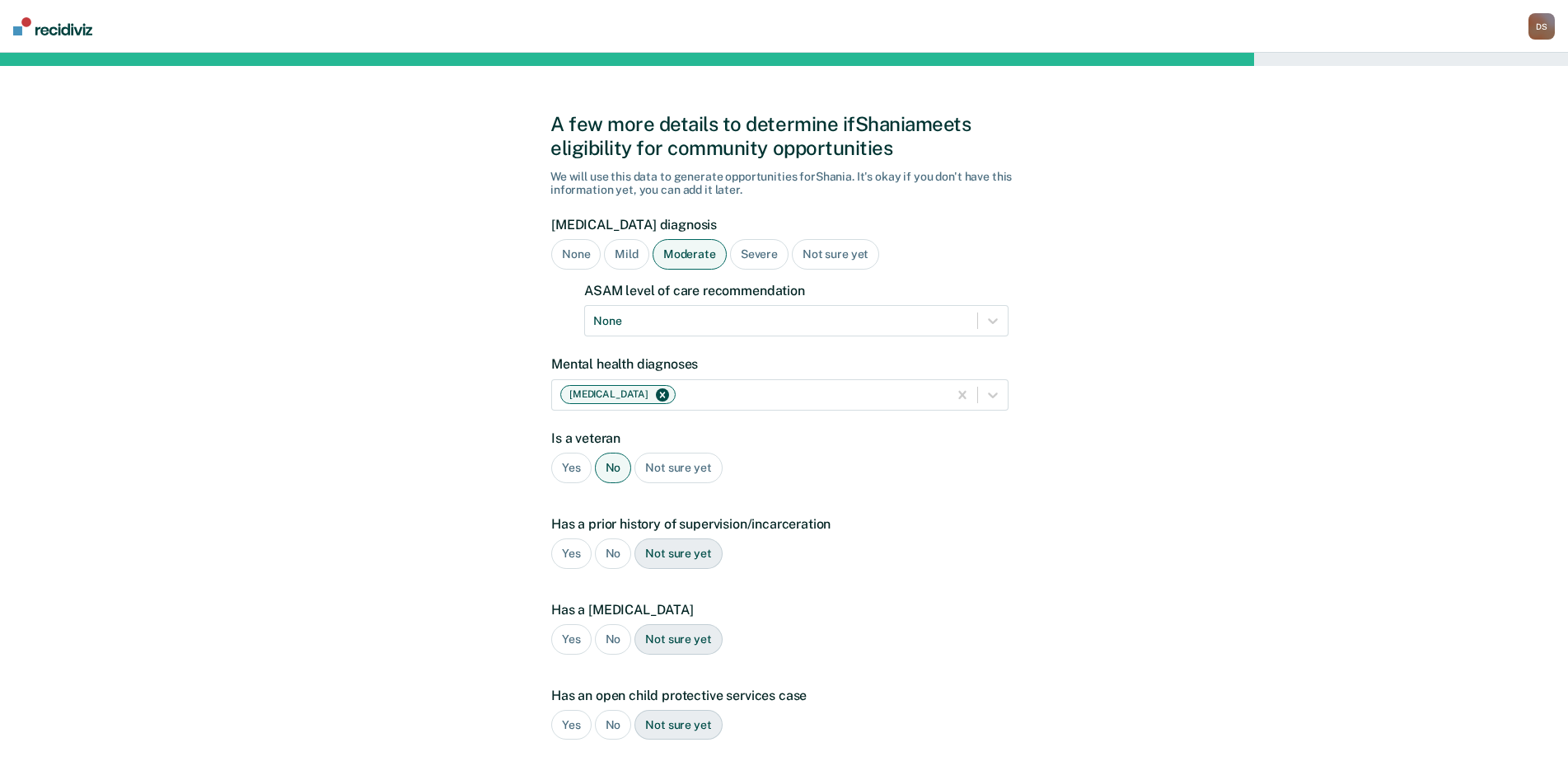
click at [568, 549] on div "Yes" at bounding box center [571, 553] width 40 height 30
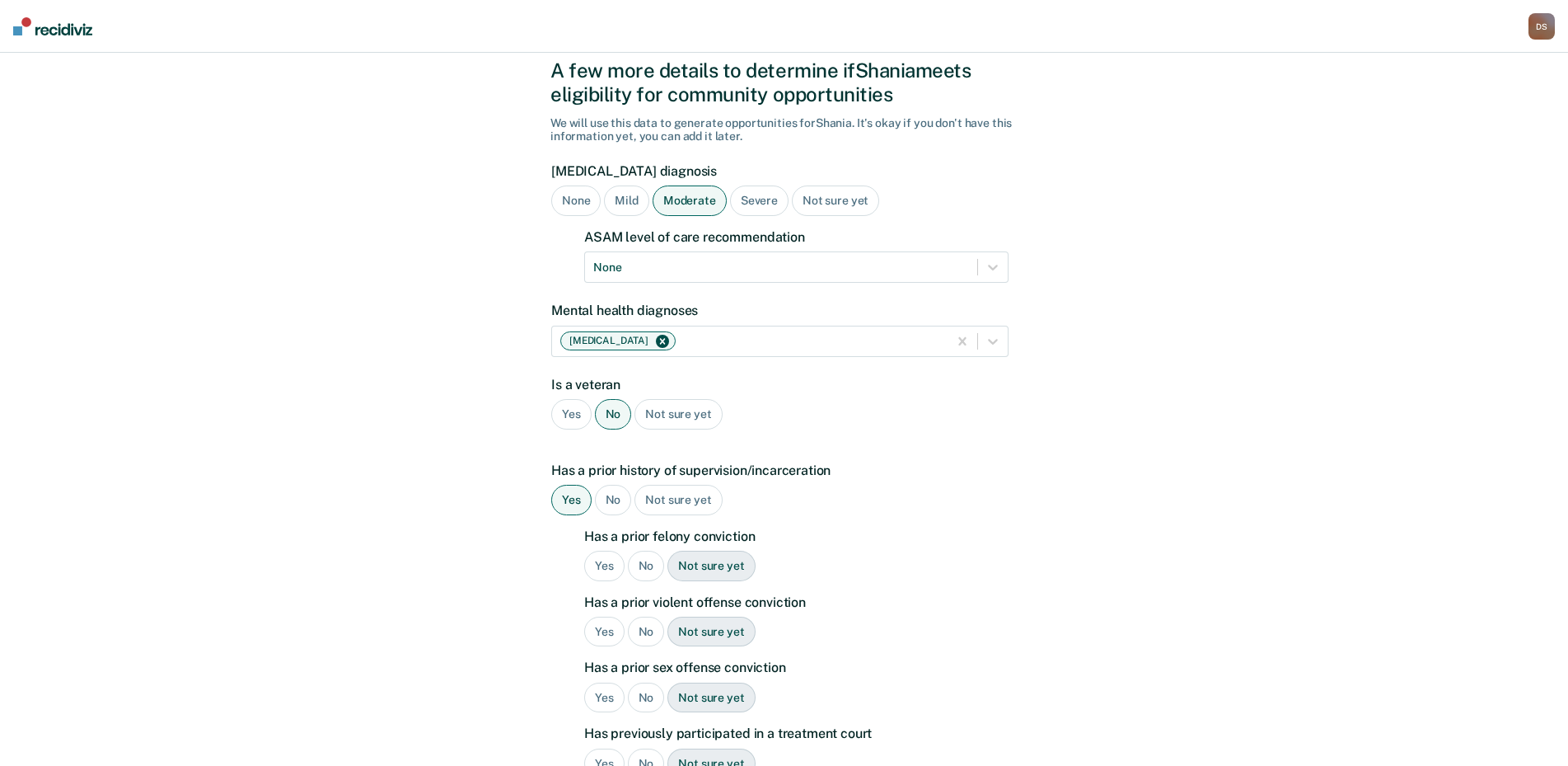
scroll to position [83, 0]
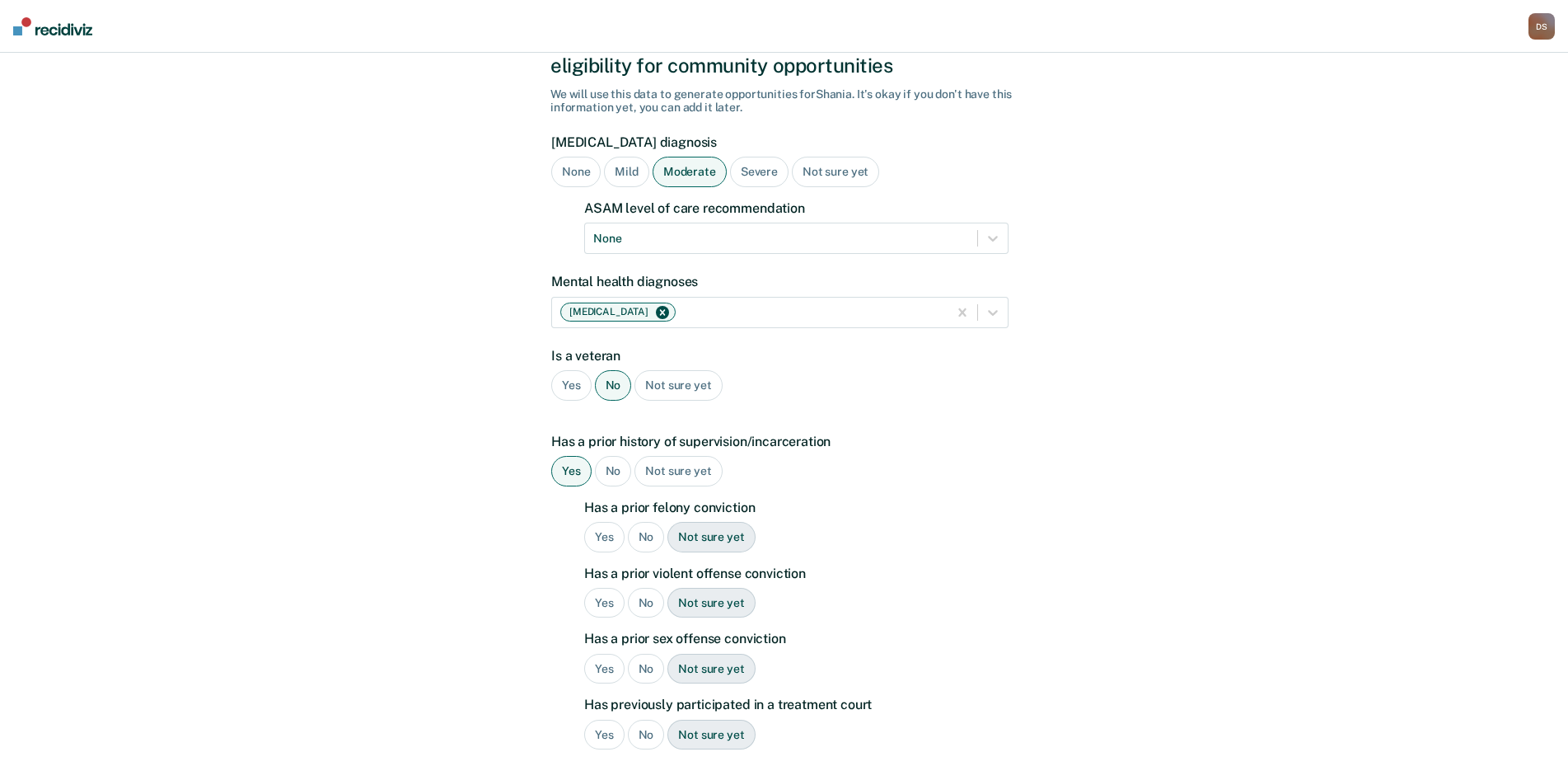
click at [600, 536] on div "Yes" at bounding box center [604, 537] width 40 height 30
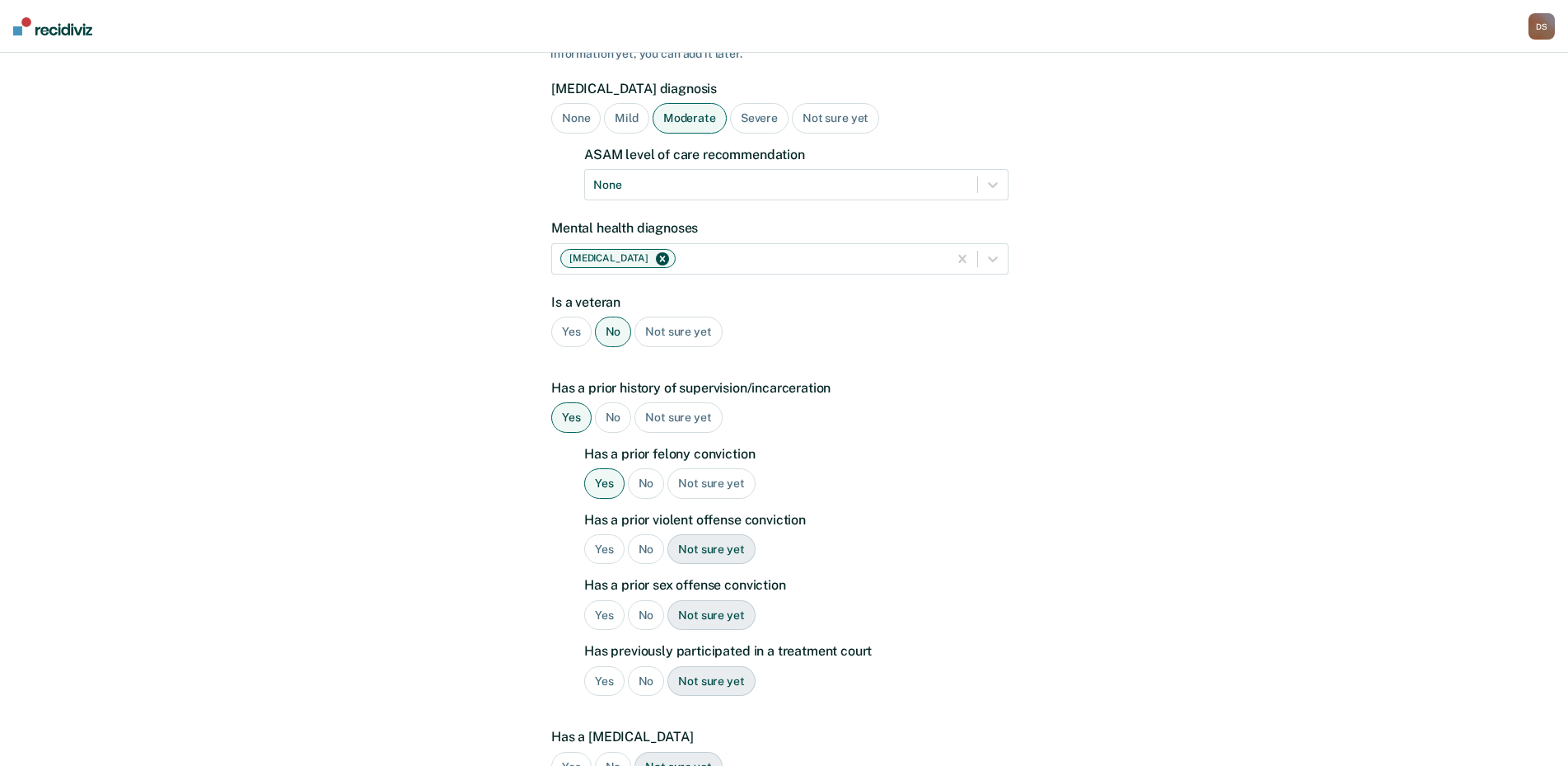
scroll to position [164, 0]
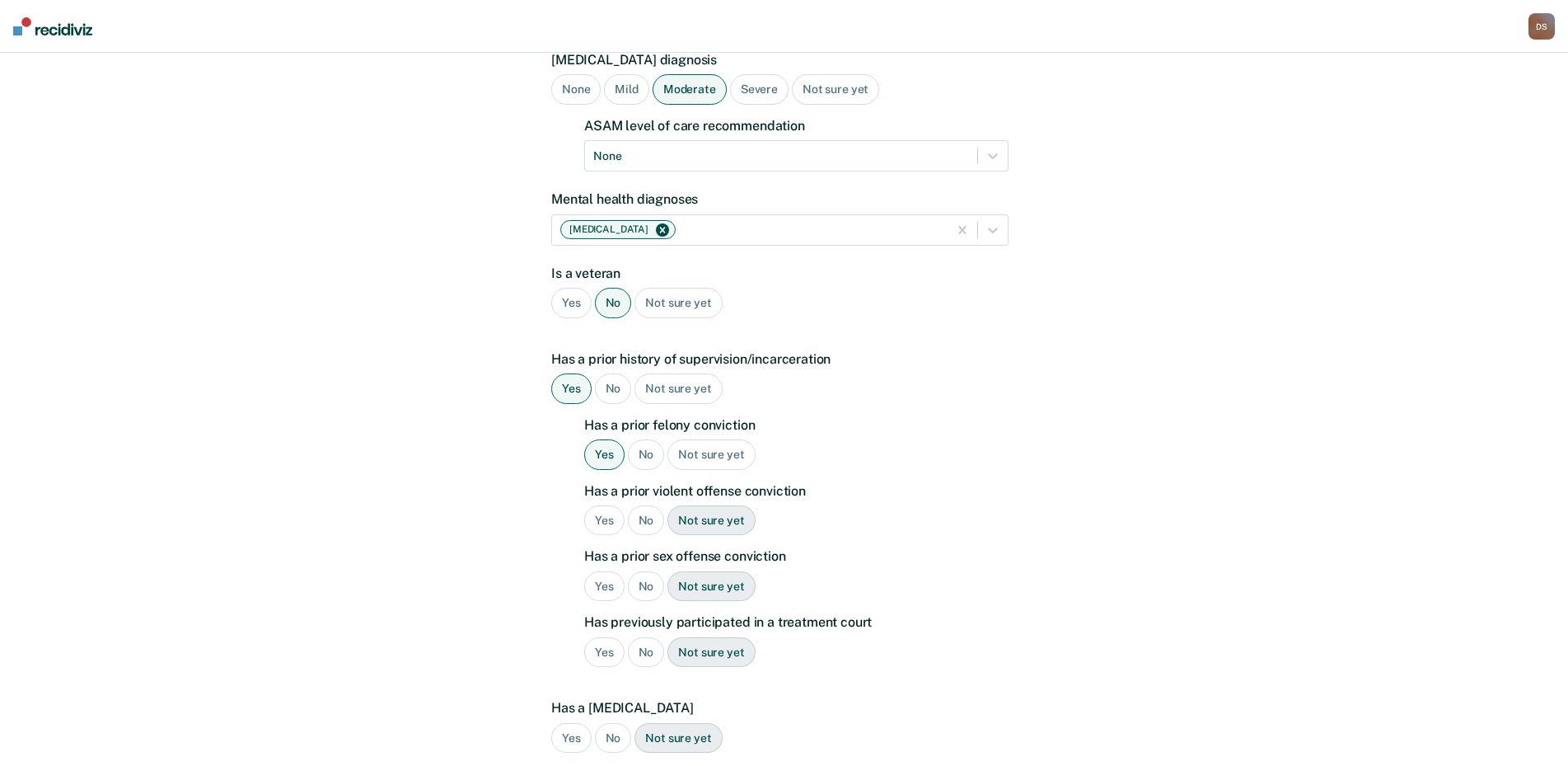
click at [646, 524] on div "No" at bounding box center [646, 521] width 37 height 30
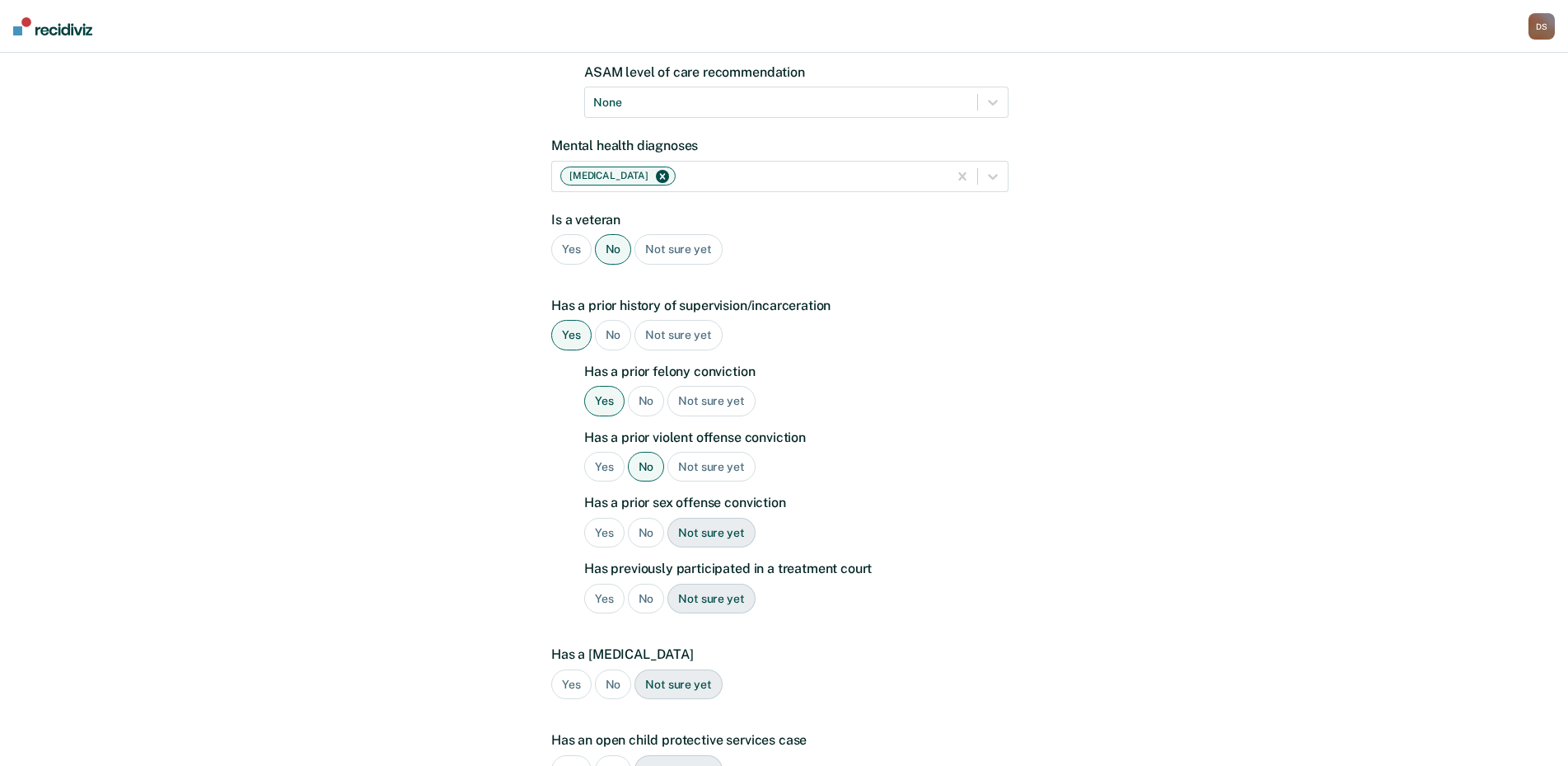
scroll to position [247, 0]
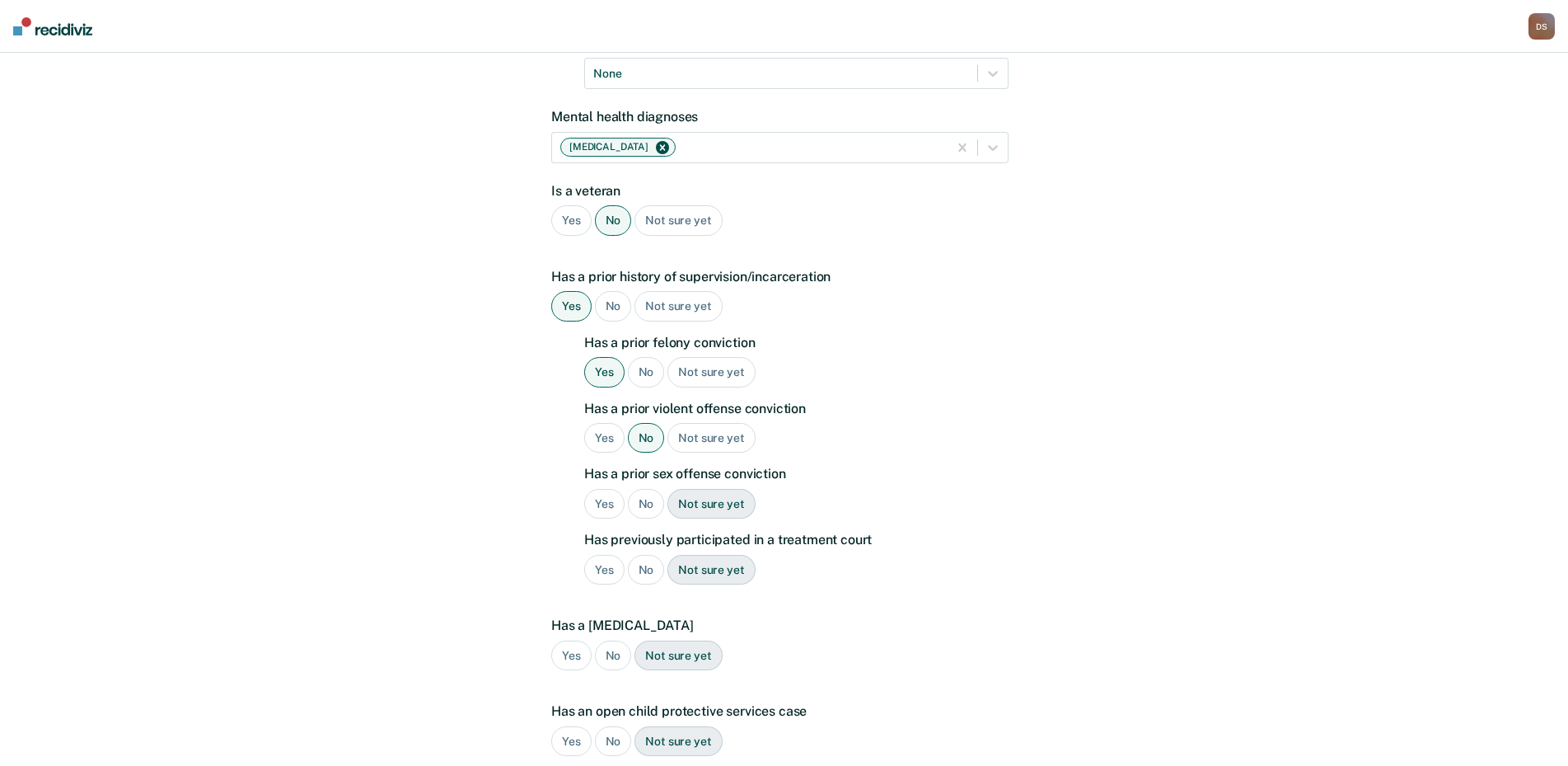
click at [648, 509] on div "No" at bounding box center [646, 504] width 37 height 30
click at [604, 569] on div "Yes" at bounding box center [604, 570] width 40 height 30
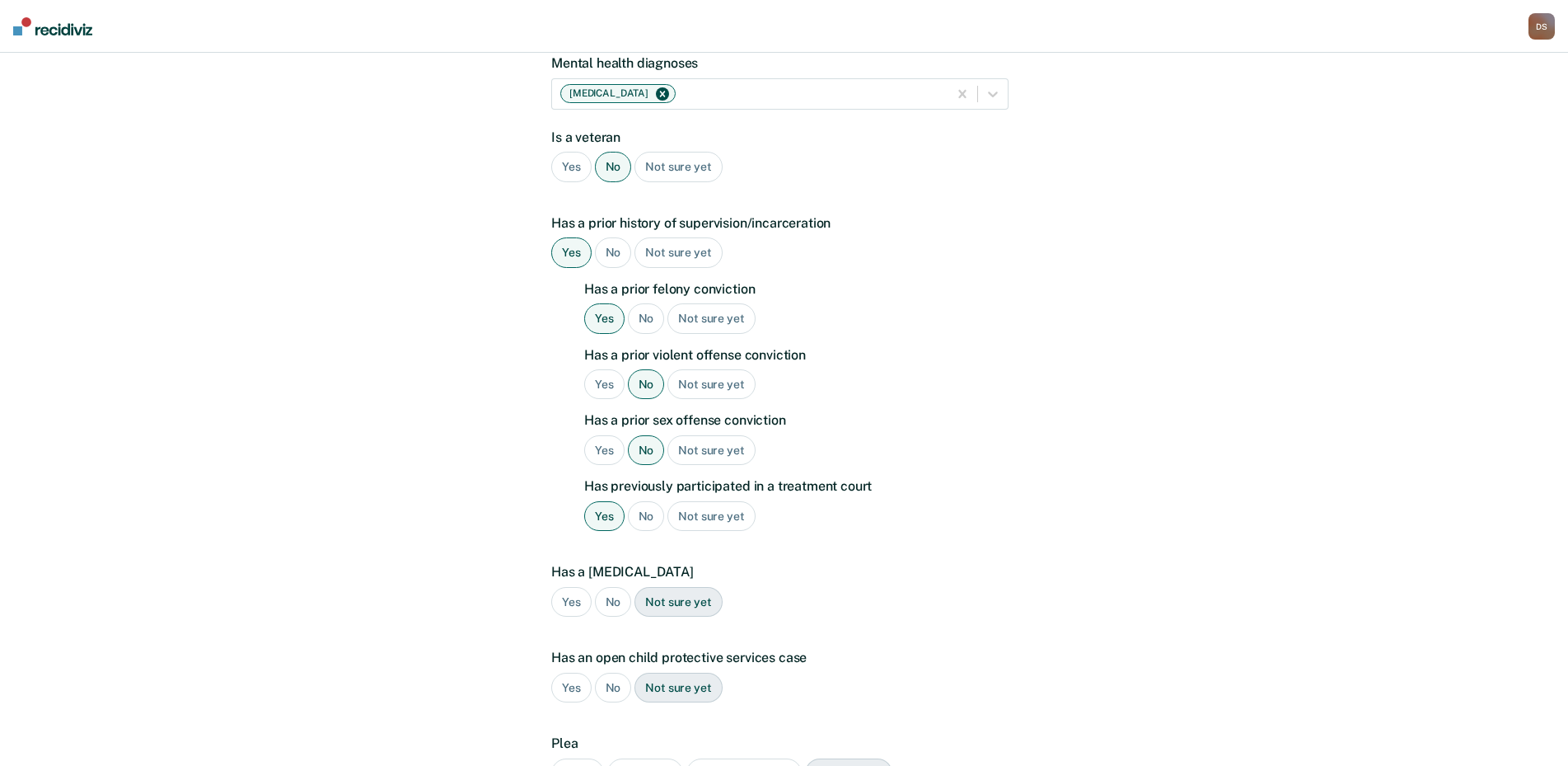
scroll to position [330, 0]
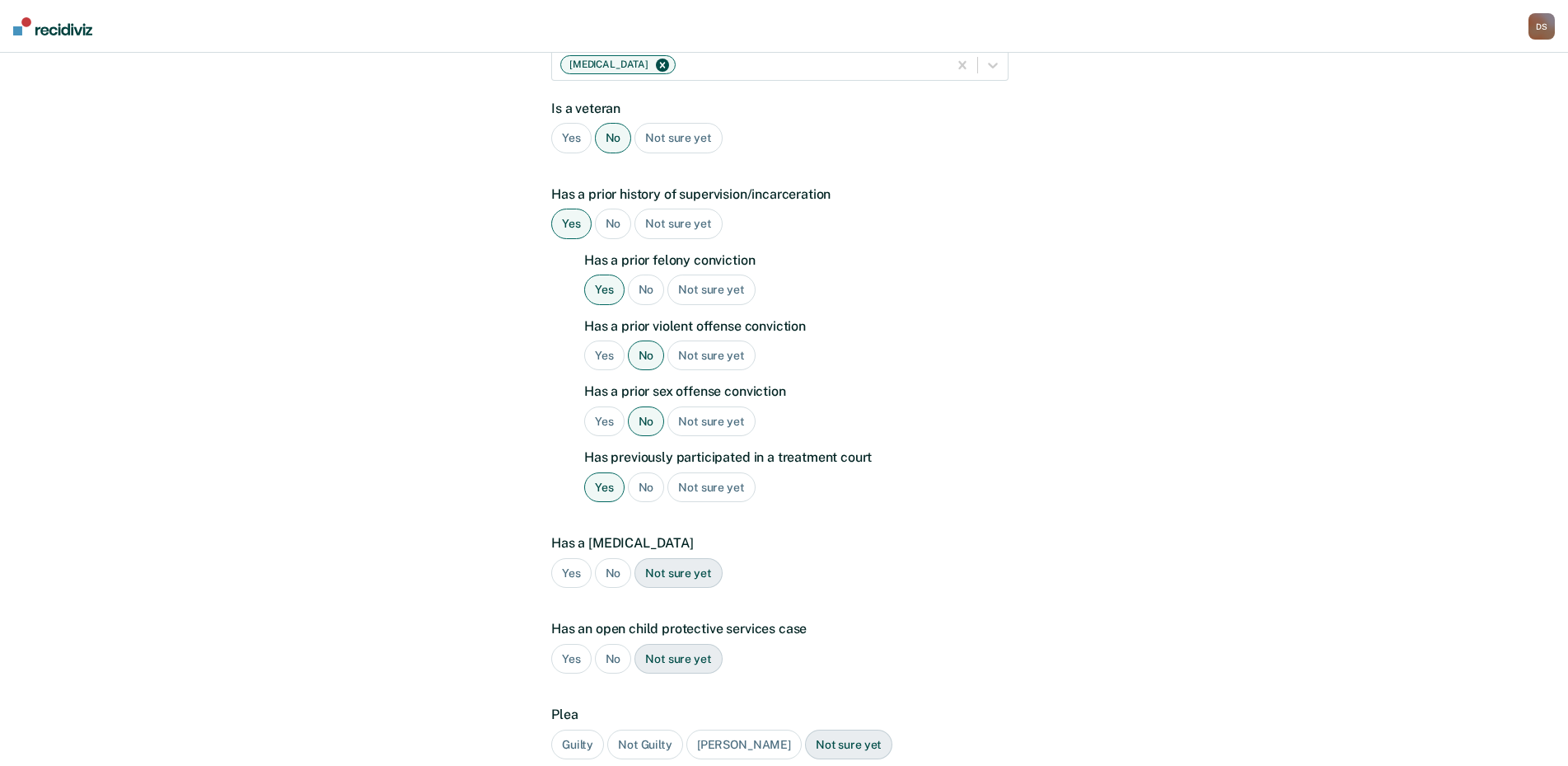
click at [619, 574] on div "No" at bounding box center [613, 573] width 37 height 30
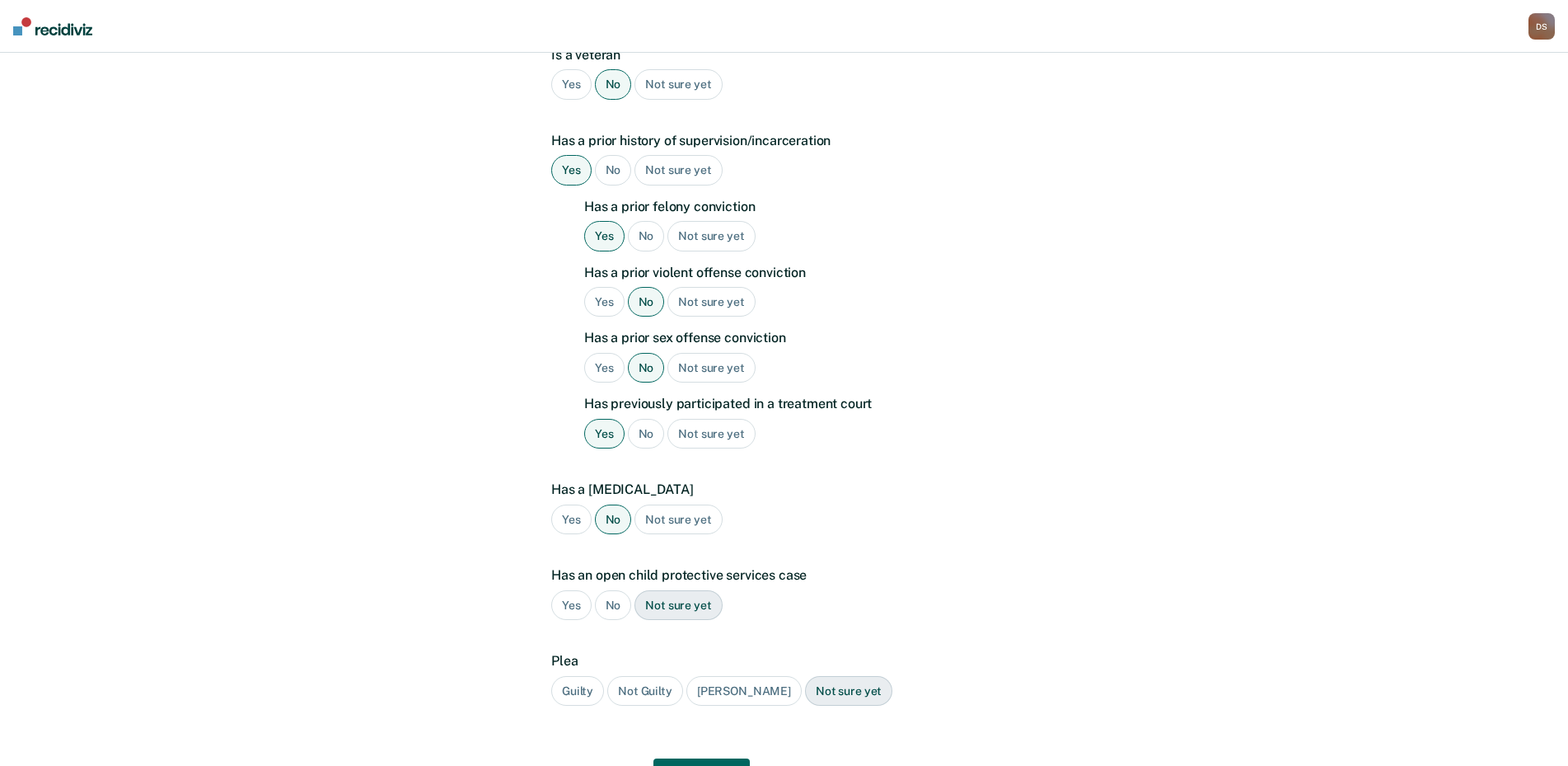
scroll to position [412, 0]
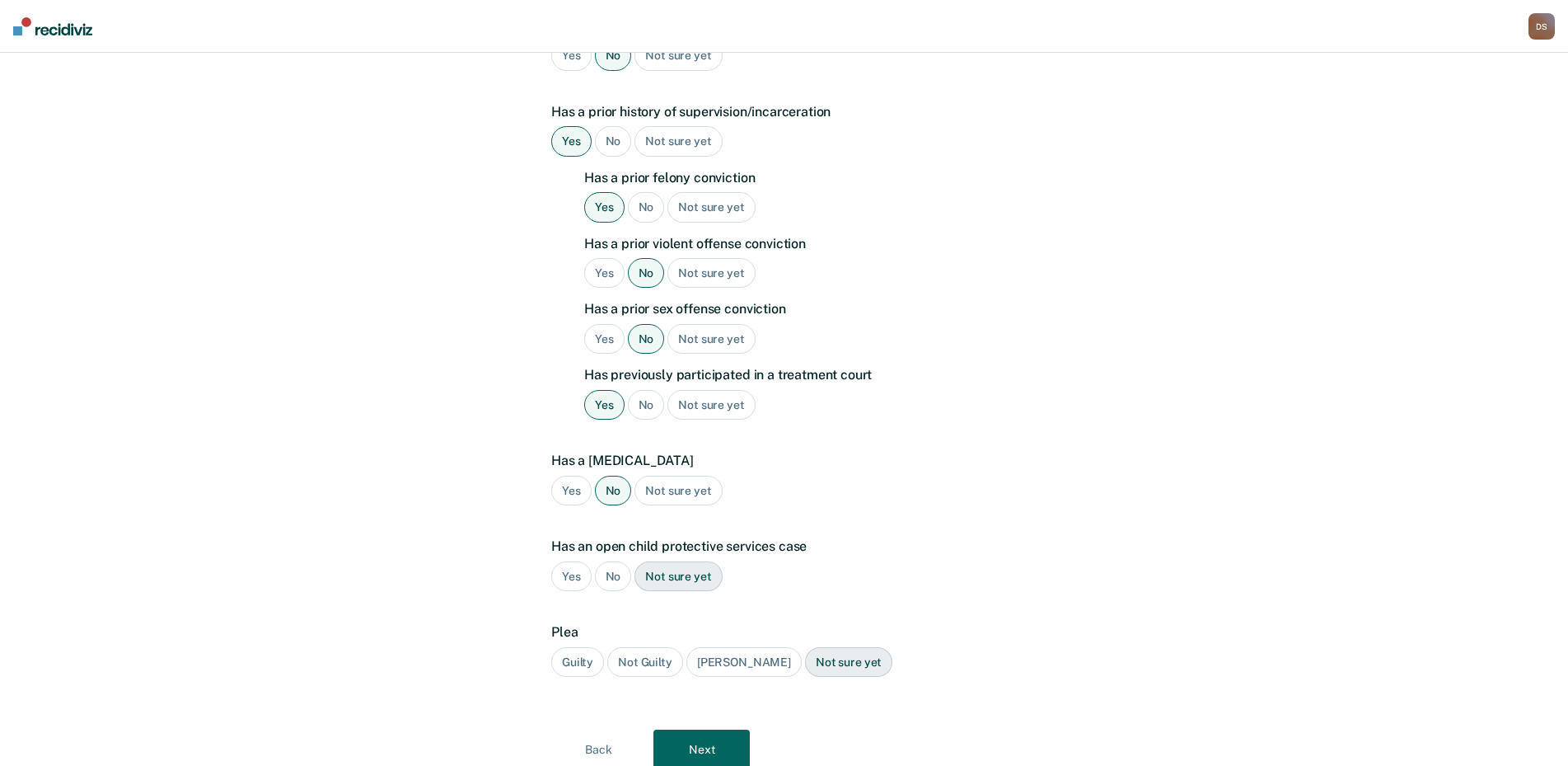
click at [617, 576] on div "No" at bounding box center [613, 577] width 37 height 30
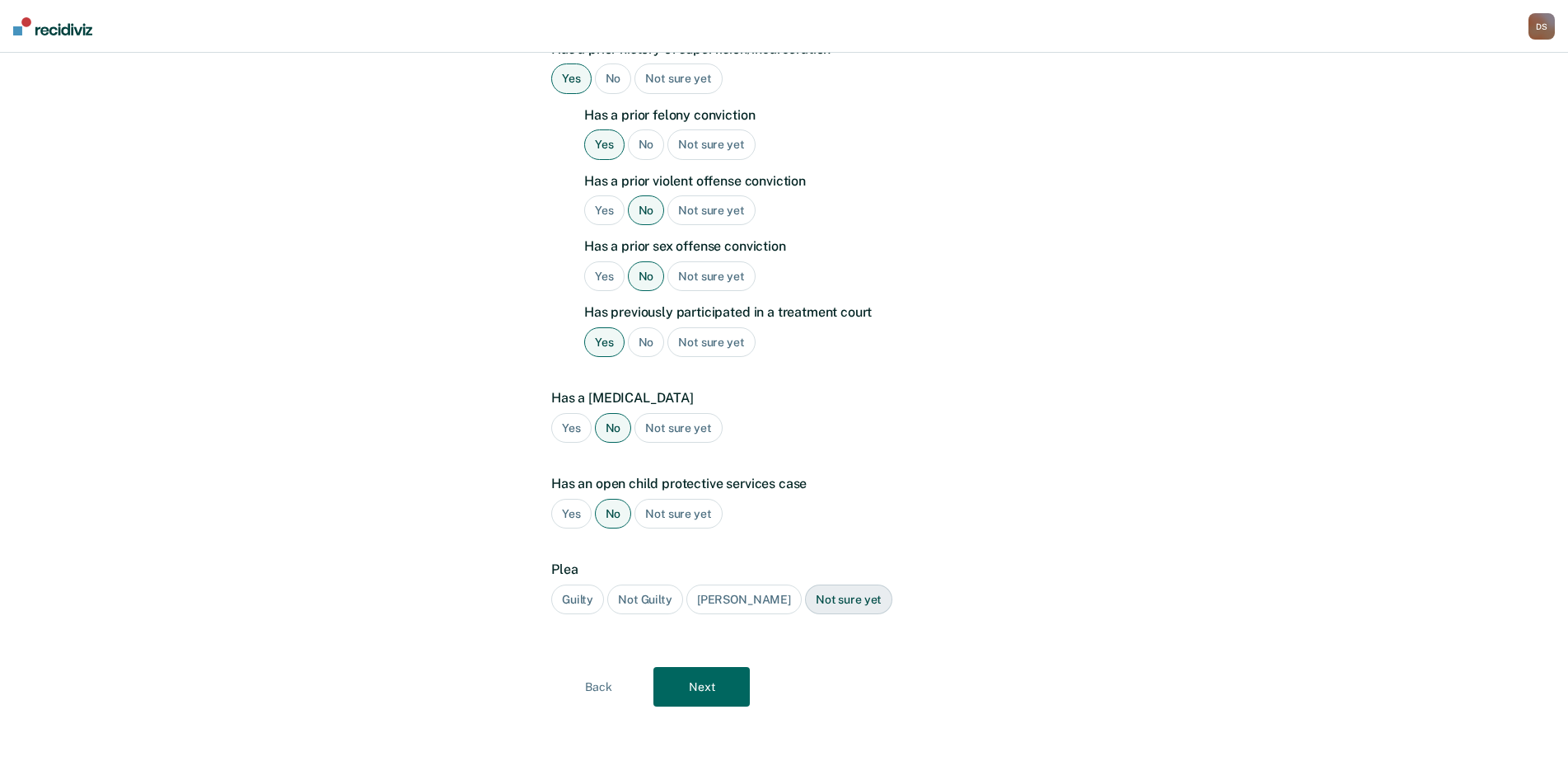
click at [580, 594] on div "Guilty" at bounding box center [577, 600] width 52 height 30
click at [691, 682] on button "Next" at bounding box center [701, 686] width 96 height 40
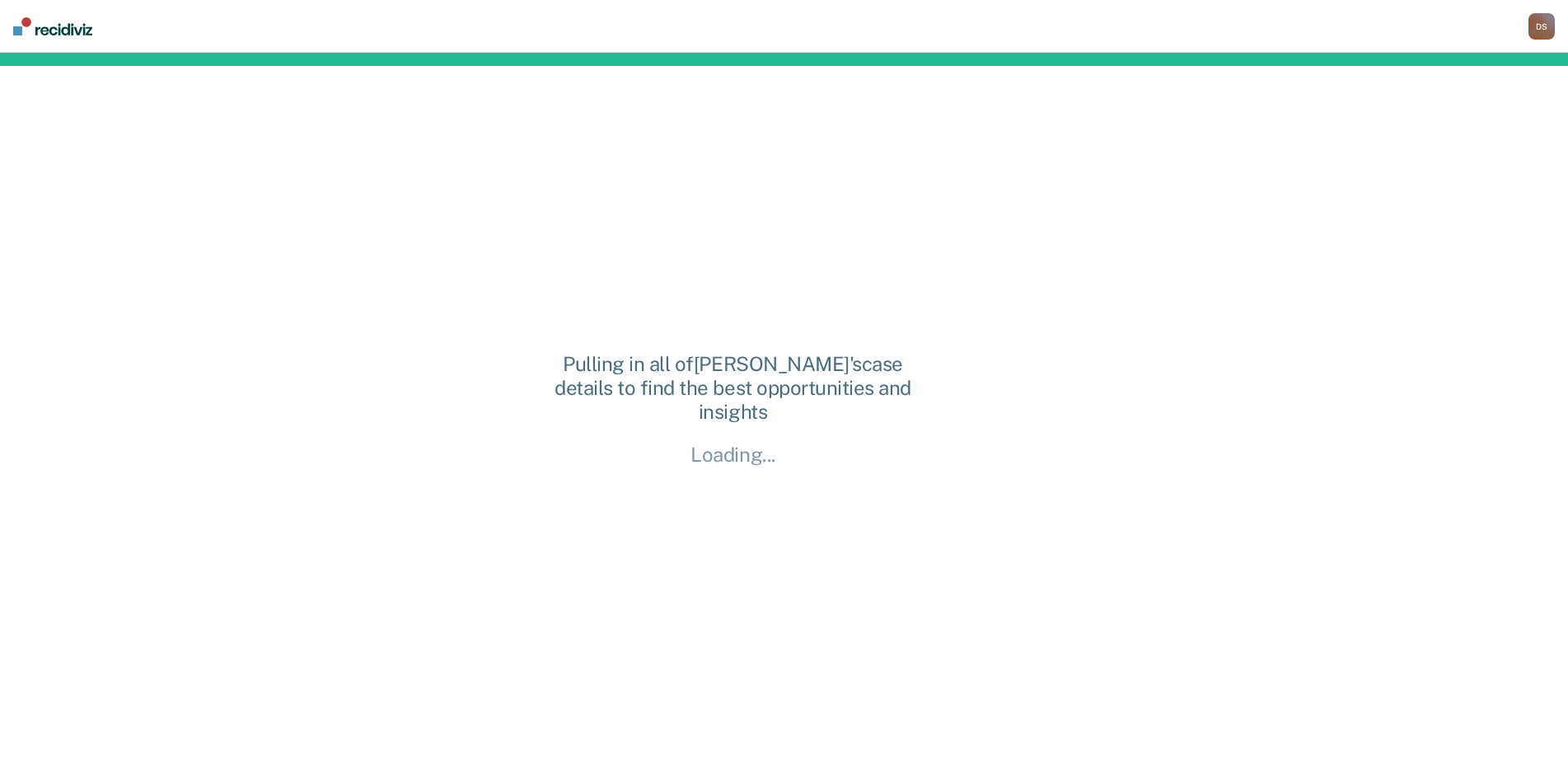
scroll to position [0, 0]
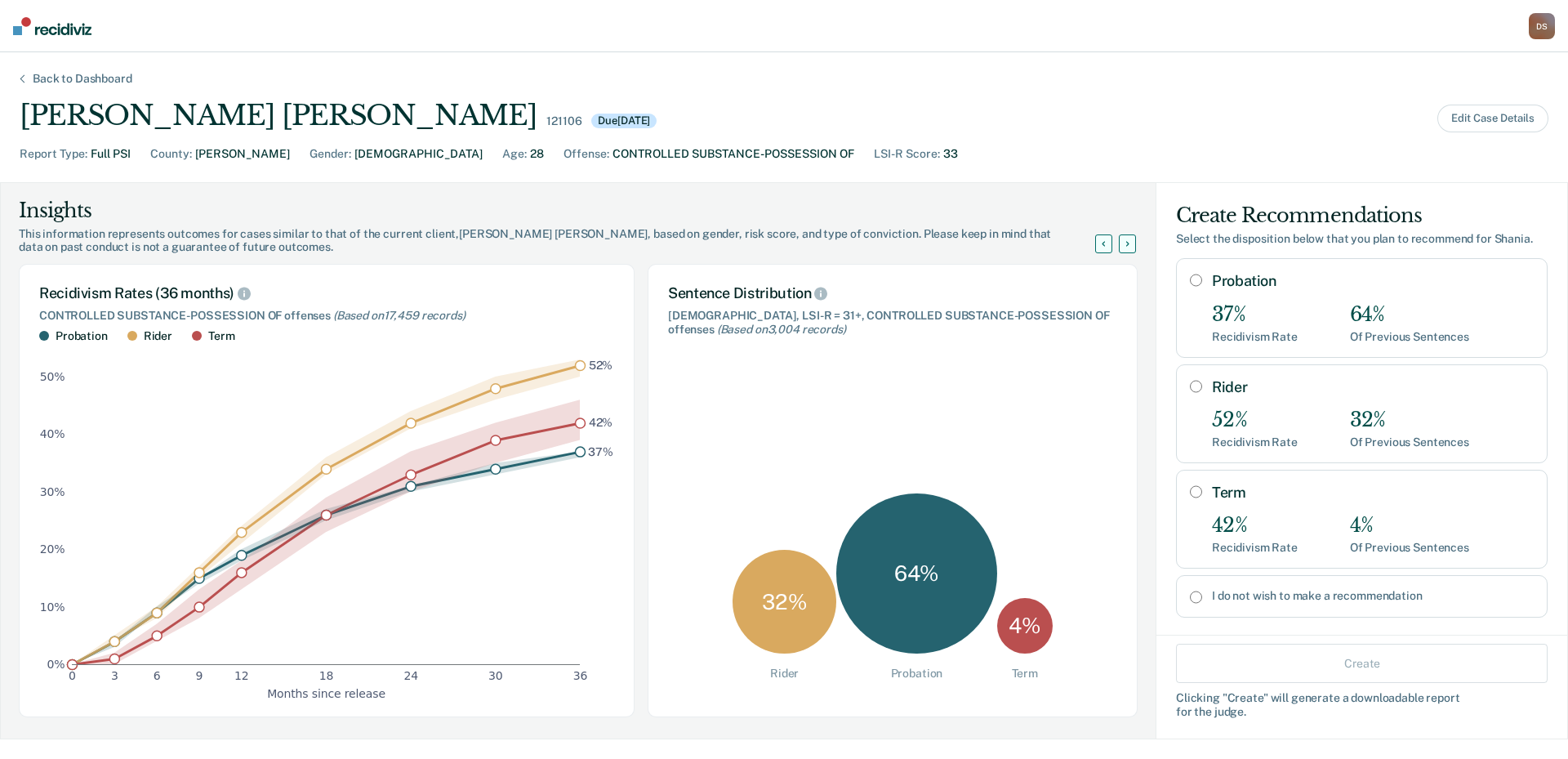
click at [1189, 280] on input "Probation" at bounding box center [1195, 280] width 12 height 13
radio input "true"
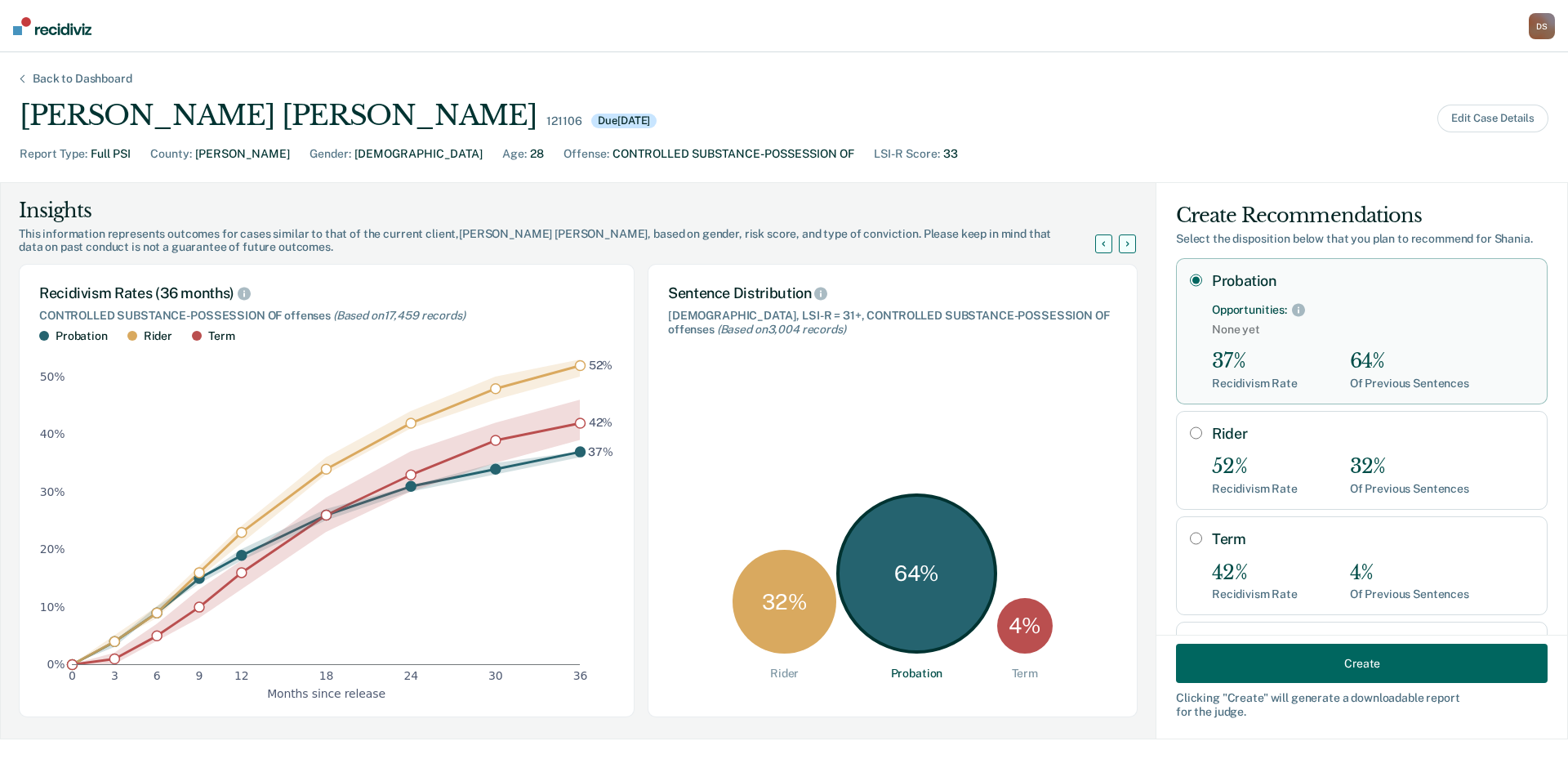
click at [1305, 660] on button "Create" at bounding box center [1362, 663] width 372 height 40
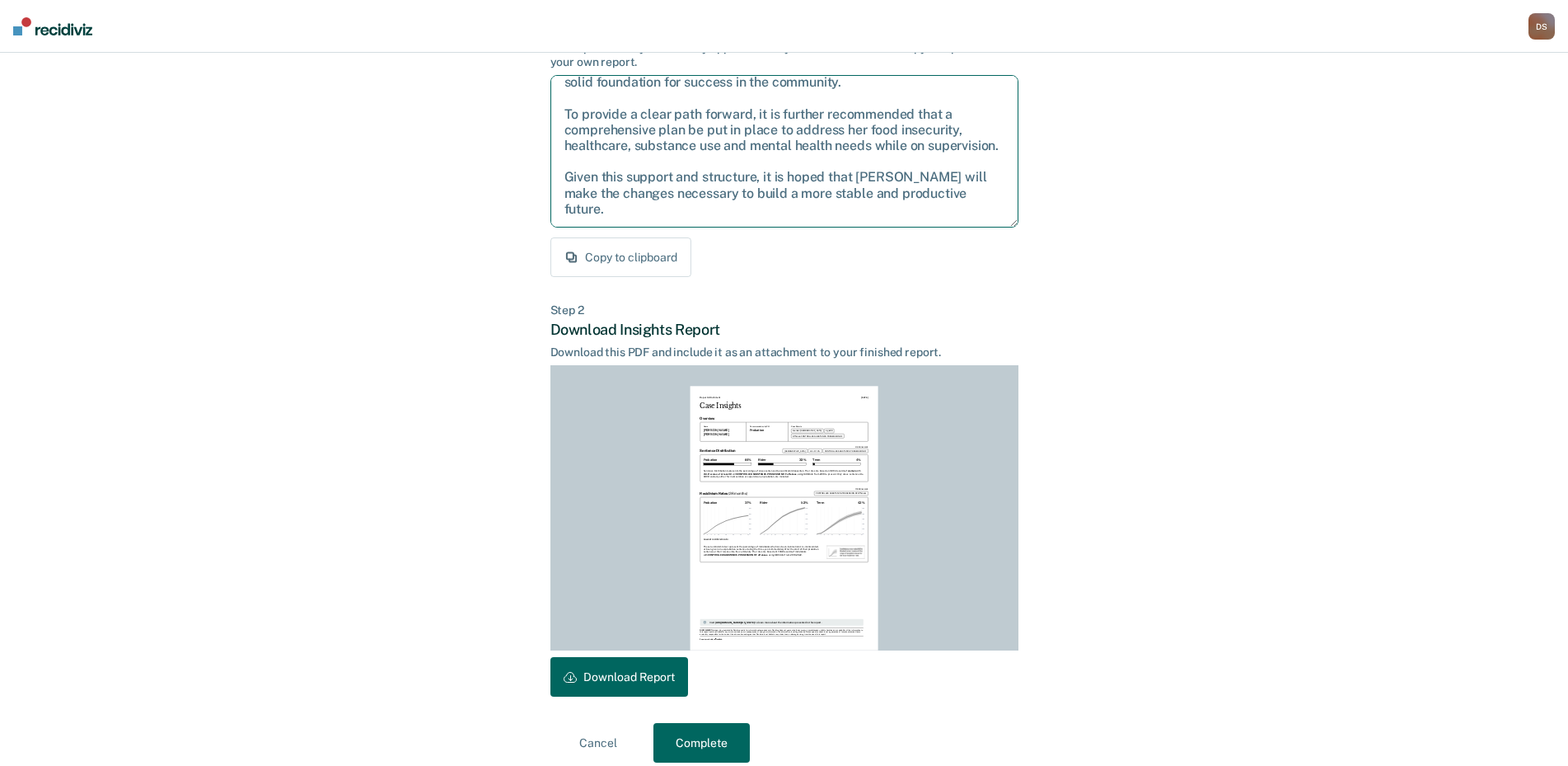
scroll to position [174, 0]
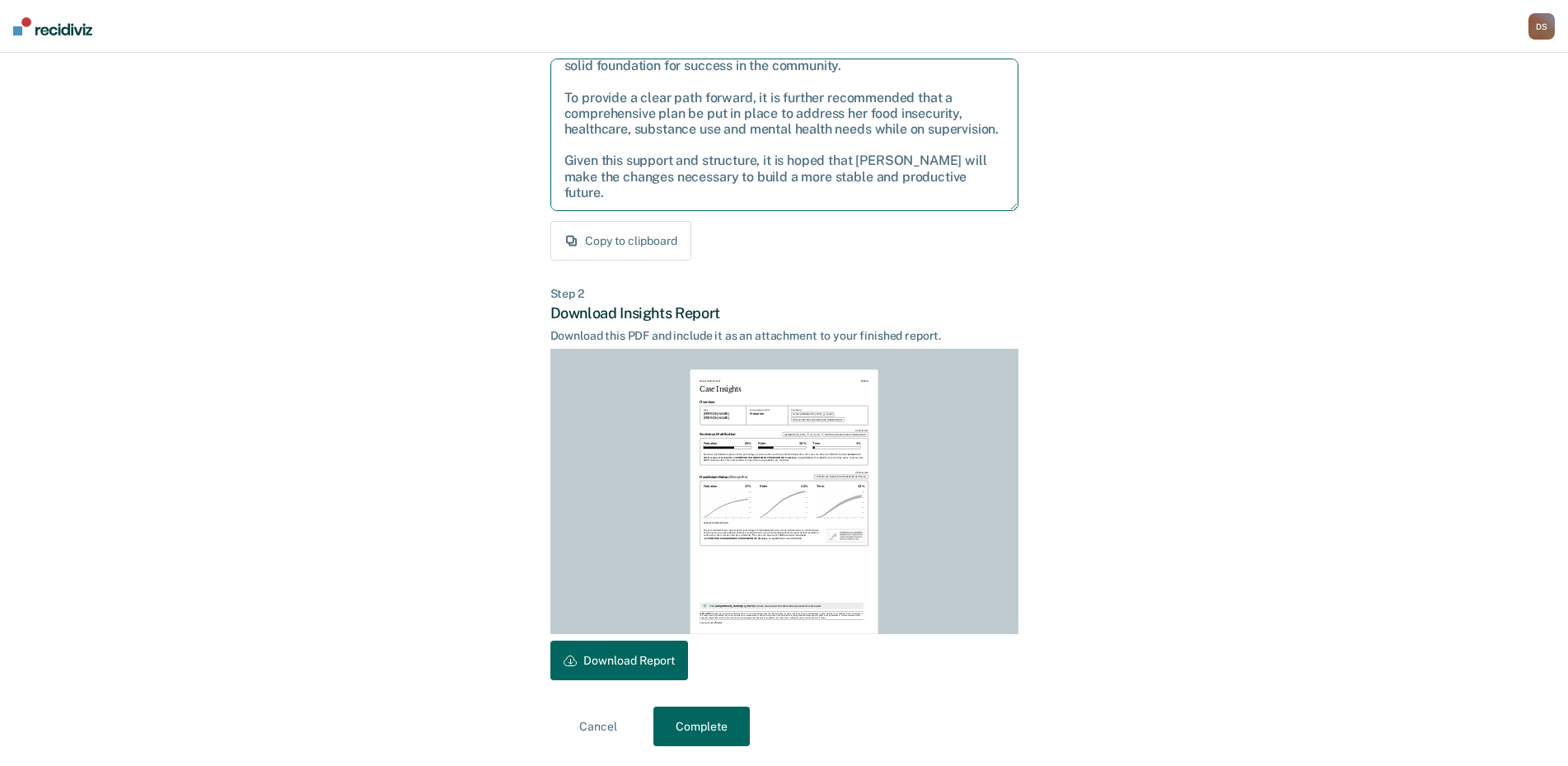
drag, startPoint x: 563, startPoint y: 252, endPoint x: 985, endPoint y: 189, distance: 426.7
click at [985, 189] on textarea "After careful consideration of the details of this case, it is recommended that…" at bounding box center [784, 135] width 468 height 152
click at [607, 657] on button "Download Report" at bounding box center [619, 661] width 138 height 40
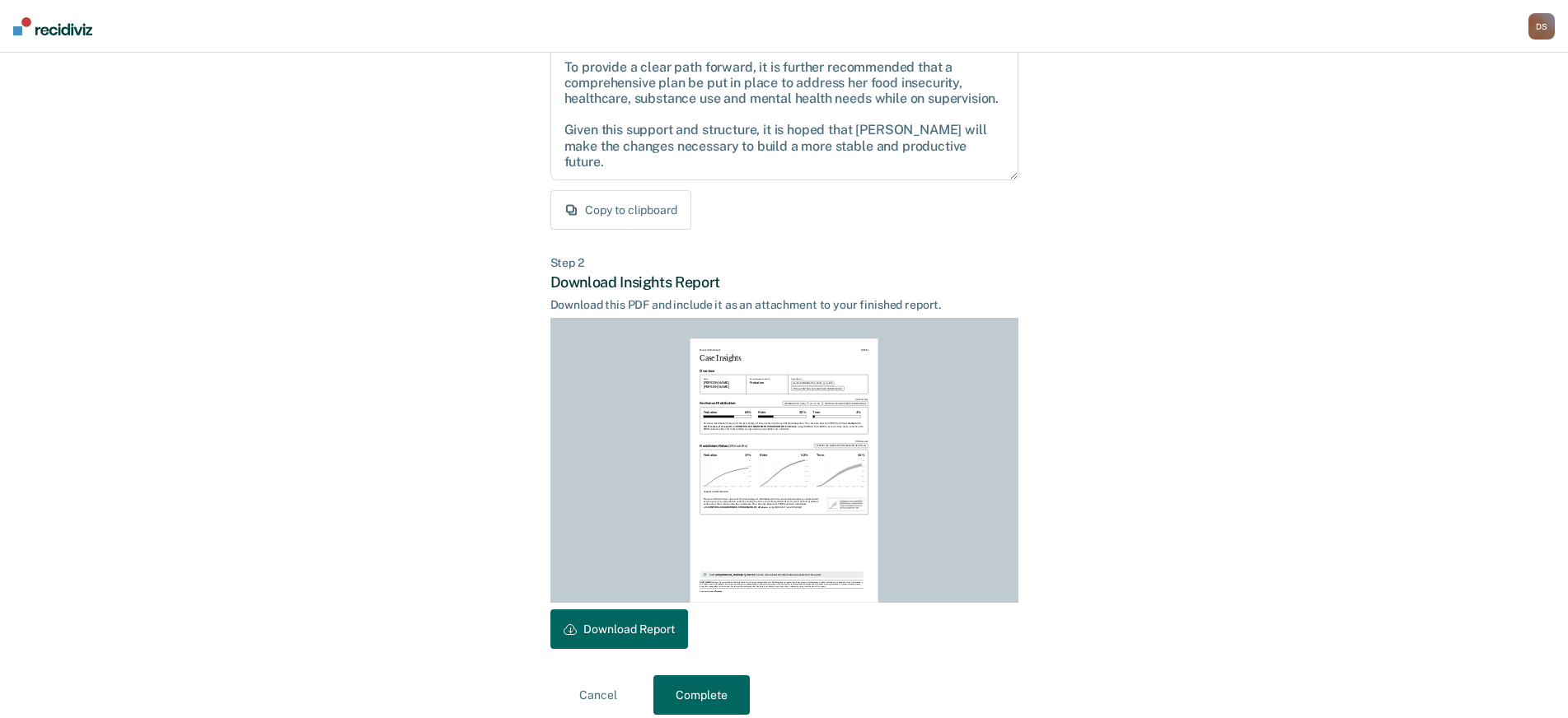
scroll to position [220, 0]
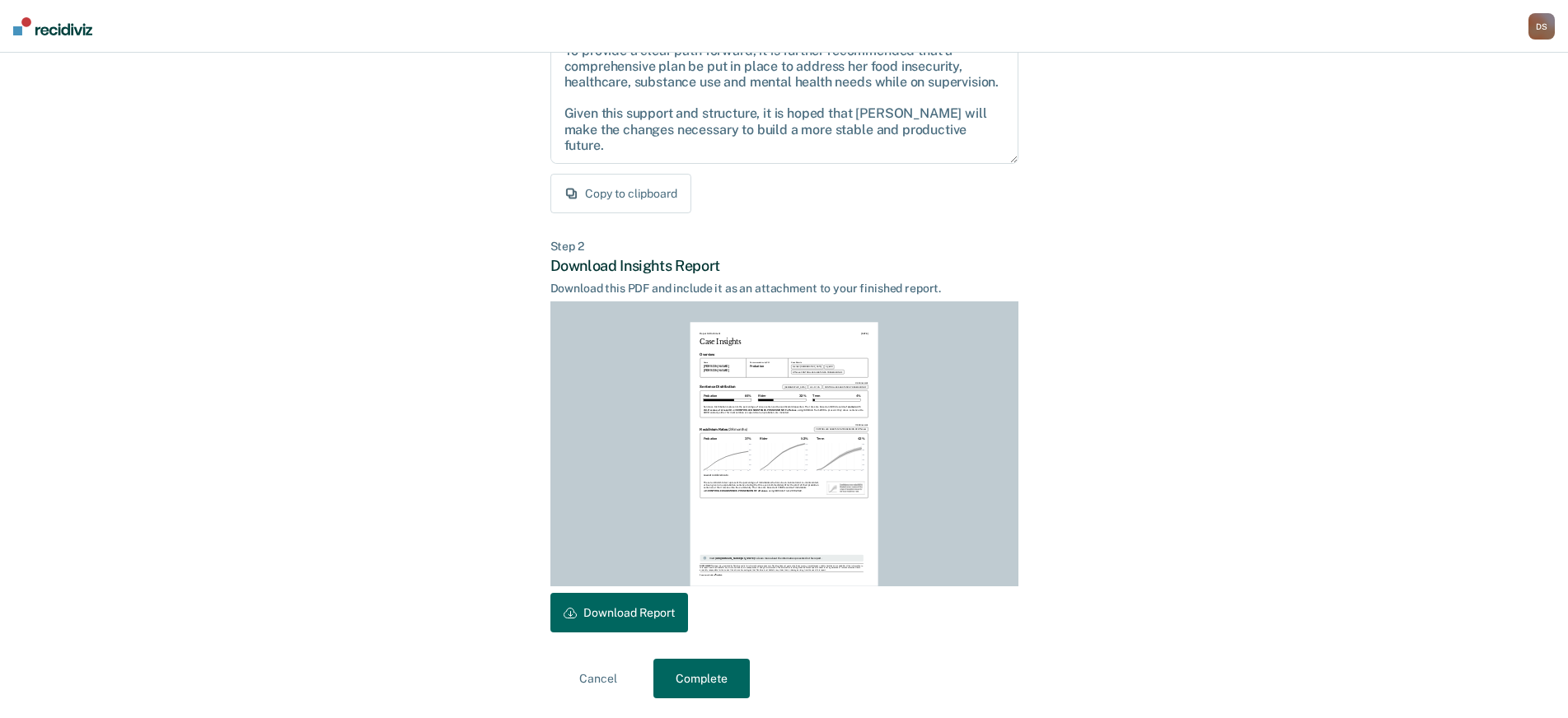
click at [692, 680] on button "Complete" at bounding box center [701, 679] width 96 height 40
